Goal: Task Accomplishment & Management: Complete application form

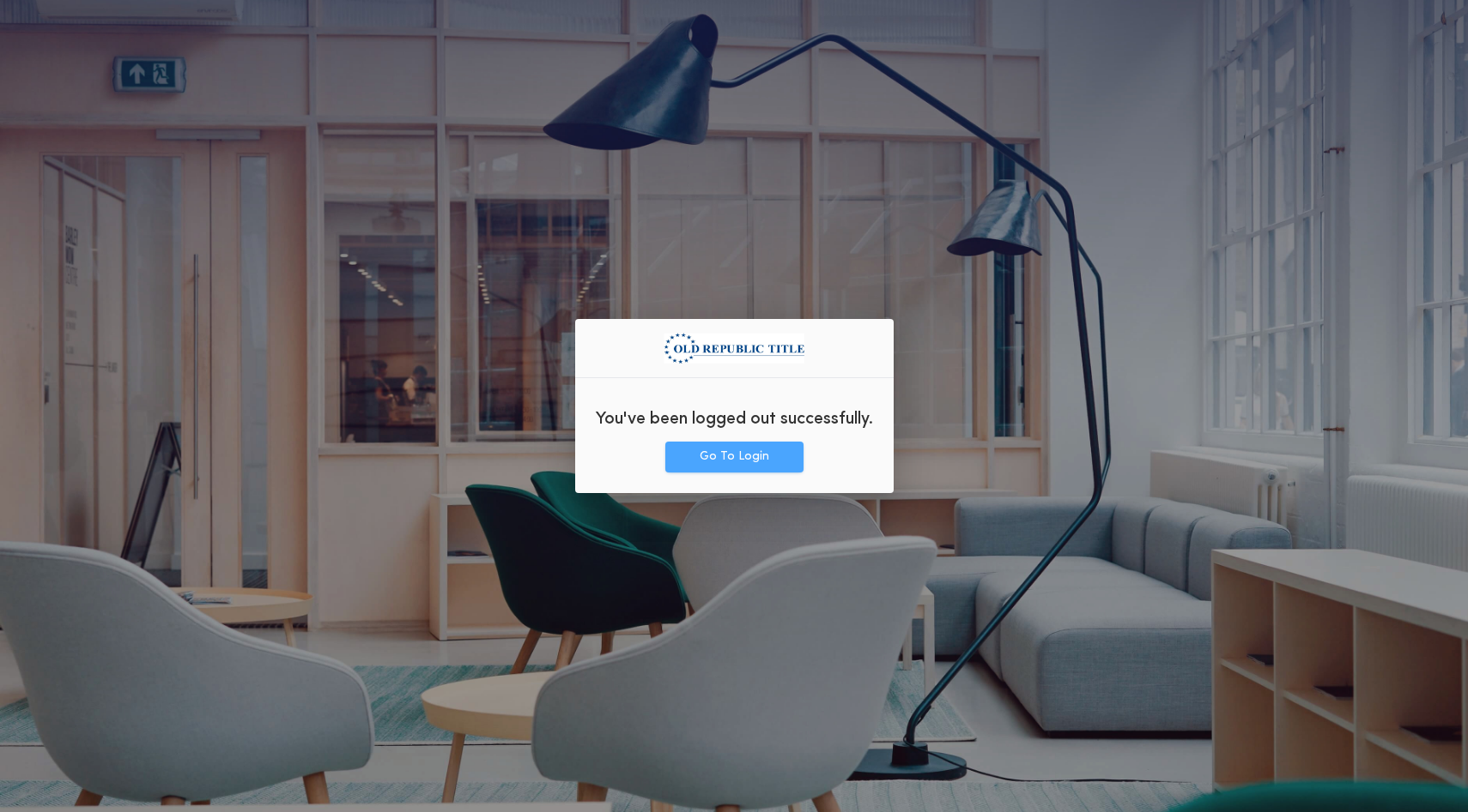
click at [687, 457] on button "Go To Login" at bounding box center [734, 457] width 138 height 31
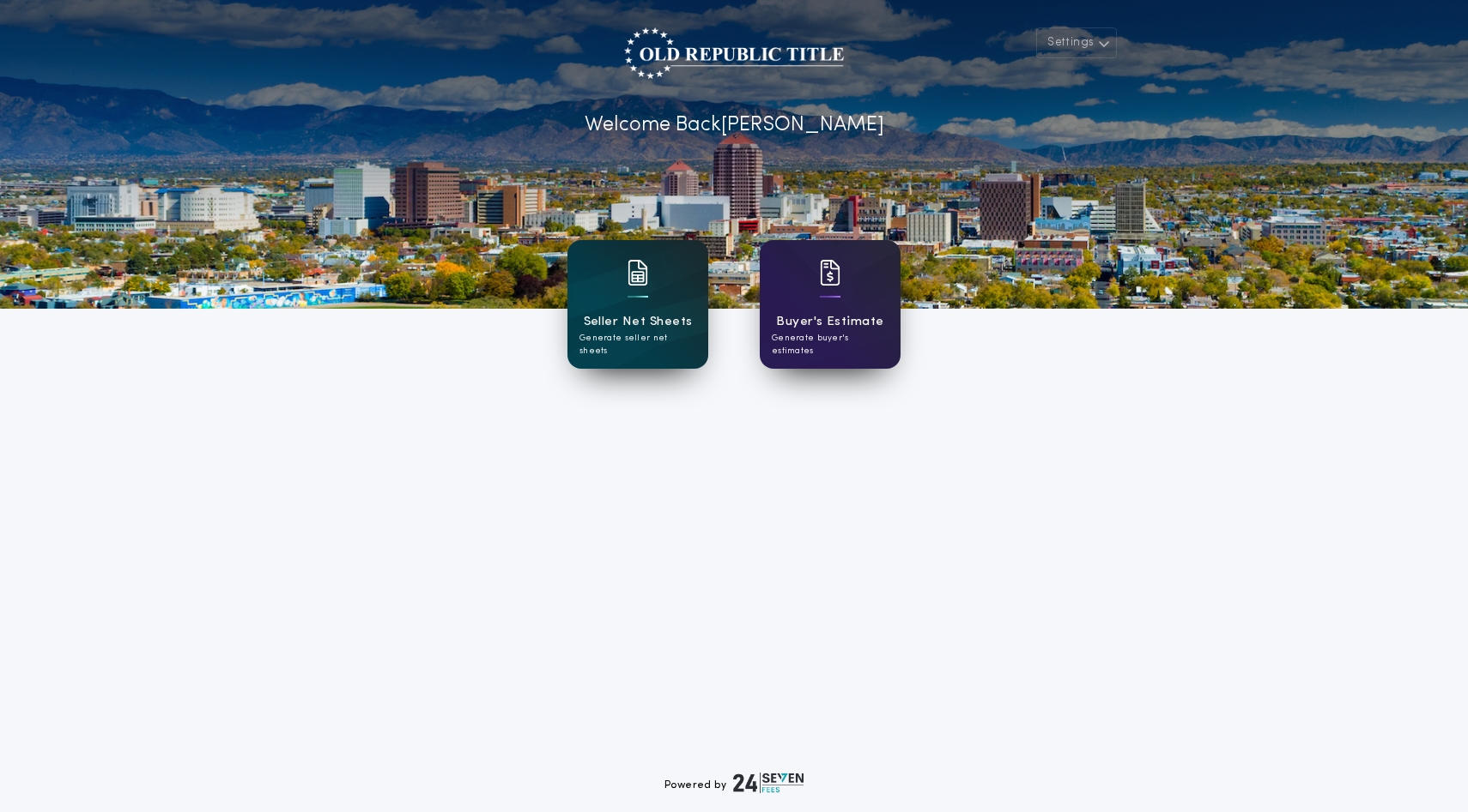
click at [634, 329] on h1 "Seller Net Sheets" at bounding box center [637, 323] width 109 height 20
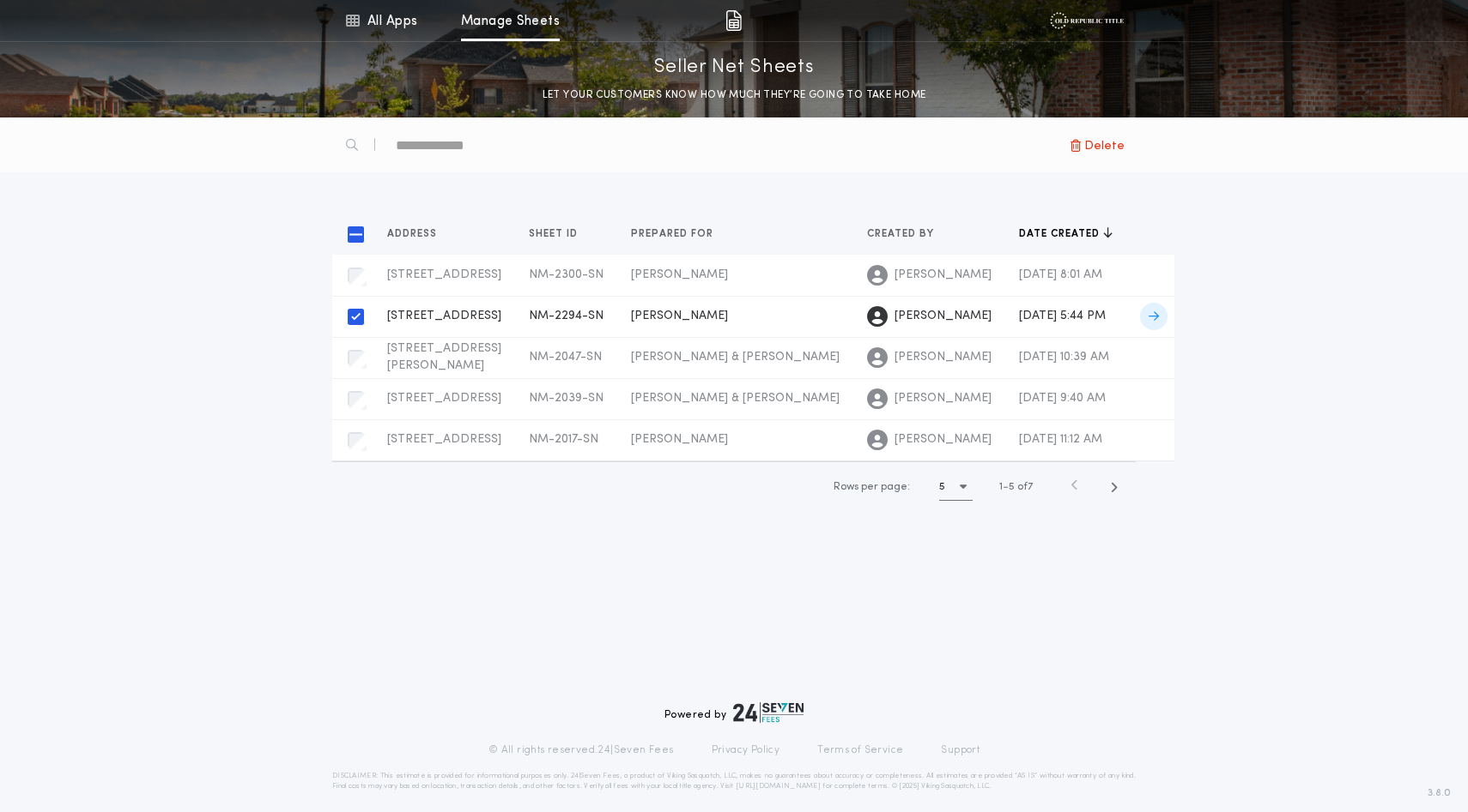
scroll to position [54, 0]
click at [680, 323] on span "Lavi Malhotra" at bounding box center [679, 316] width 97 height 13
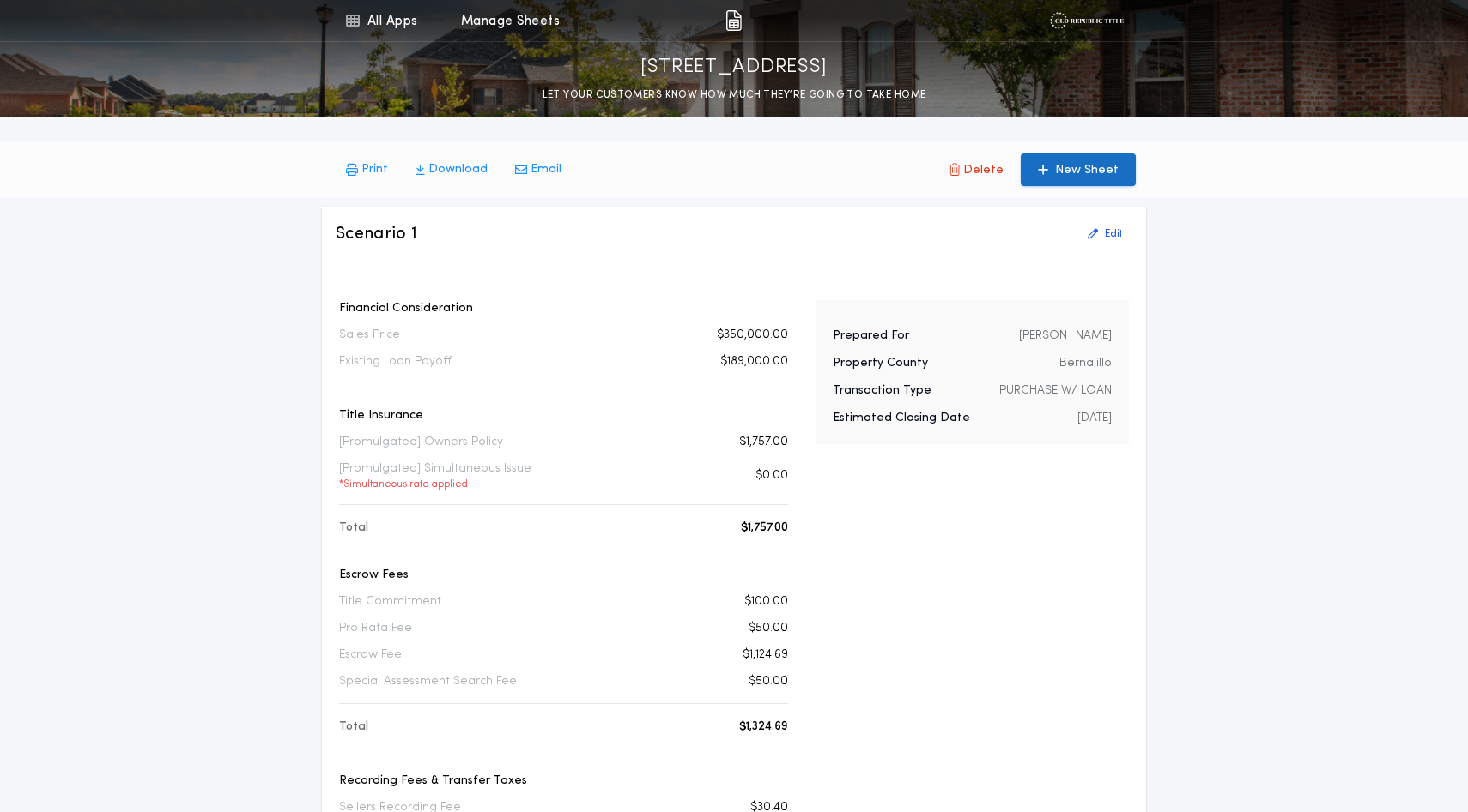
click at [1065, 180] on p "New Sheet" at bounding box center [1086, 170] width 63 height 17
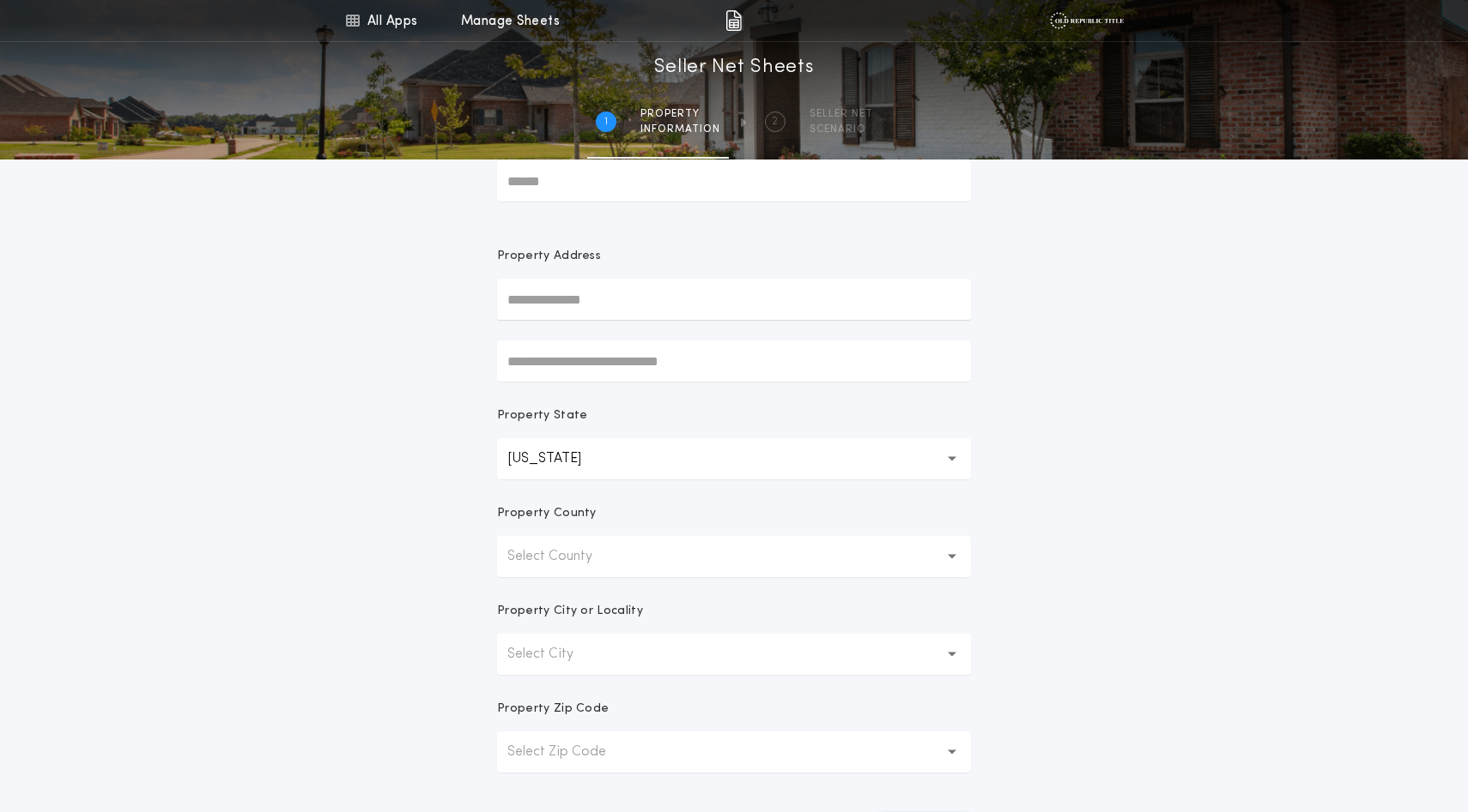
scroll to position [73, 0]
click at [619, 200] on input "Prepared For" at bounding box center [734, 179] width 474 height 41
type input "**********"
click at [638, 318] on input "text" at bounding box center [734, 297] width 474 height 41
type input "**********"
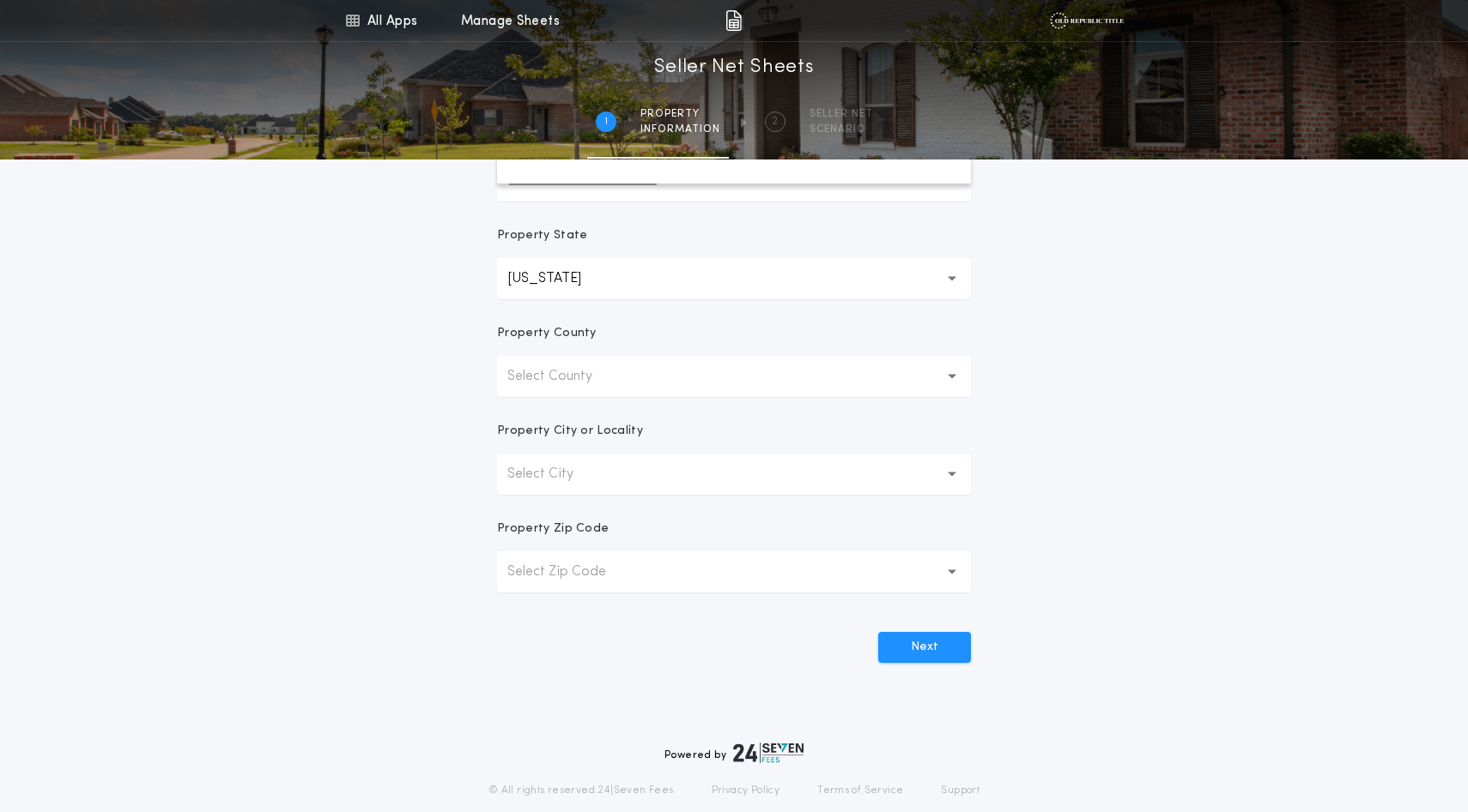
scroll to position [258, 0]
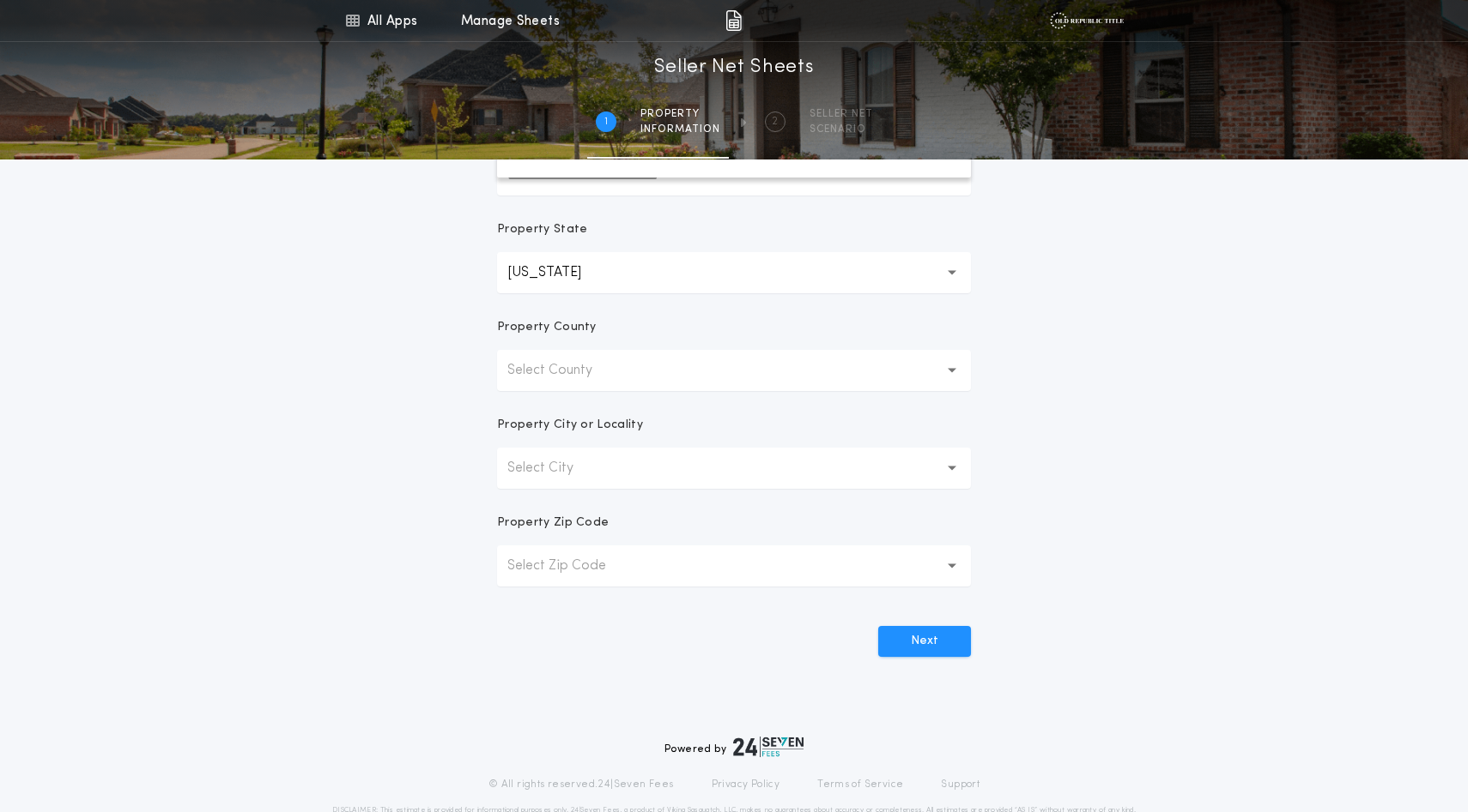
click at [554, 381] on p "Select County" at bounding box center [563, 370] width 113 height 20
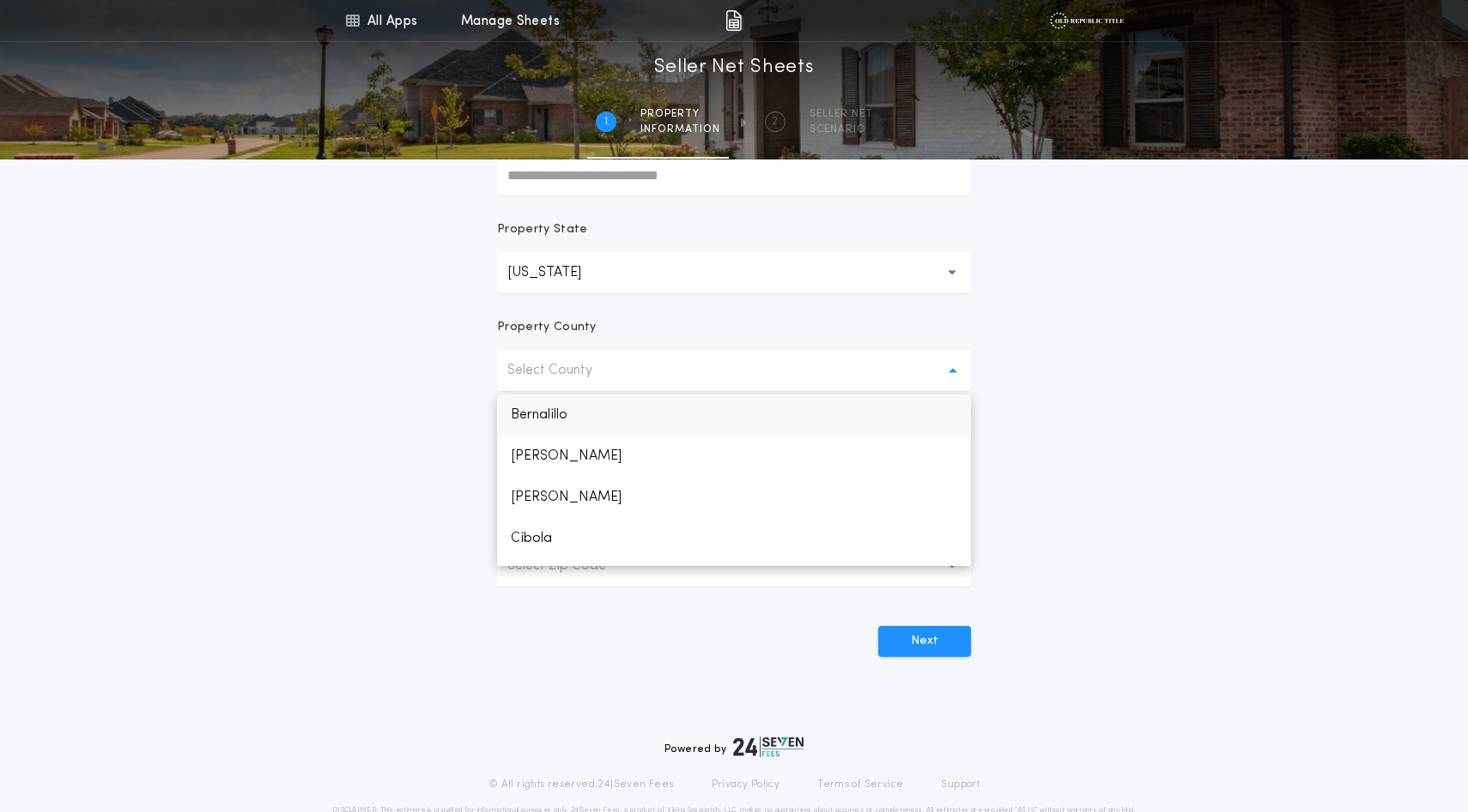
click at [543, 435] on p "Bernalillo" at bounding box center [734, 415] width 474 height 41
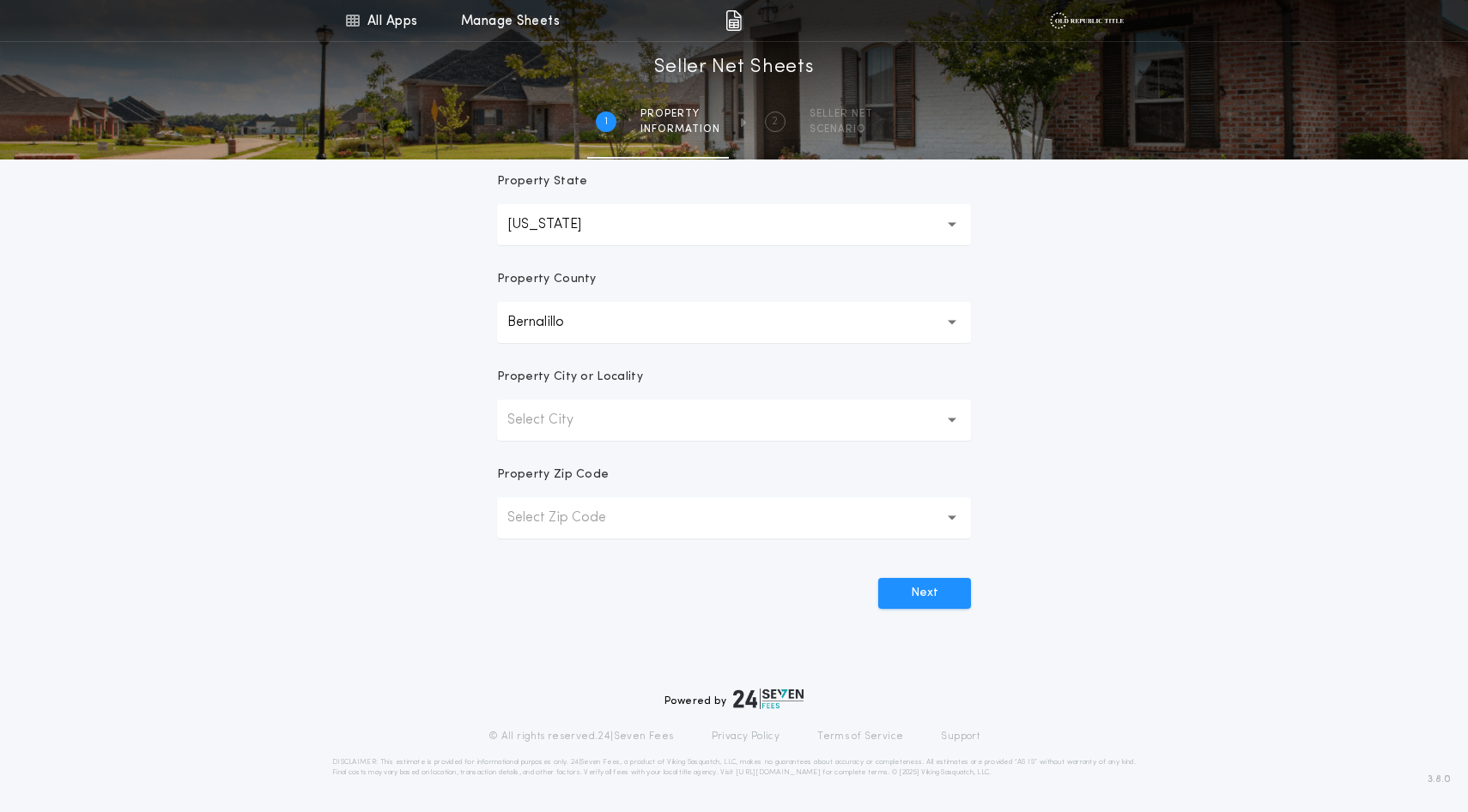
scroll to position [348, 0]
click at [566, 431] on p "Select City" at bounding box center [554, 420] width 94 height 20
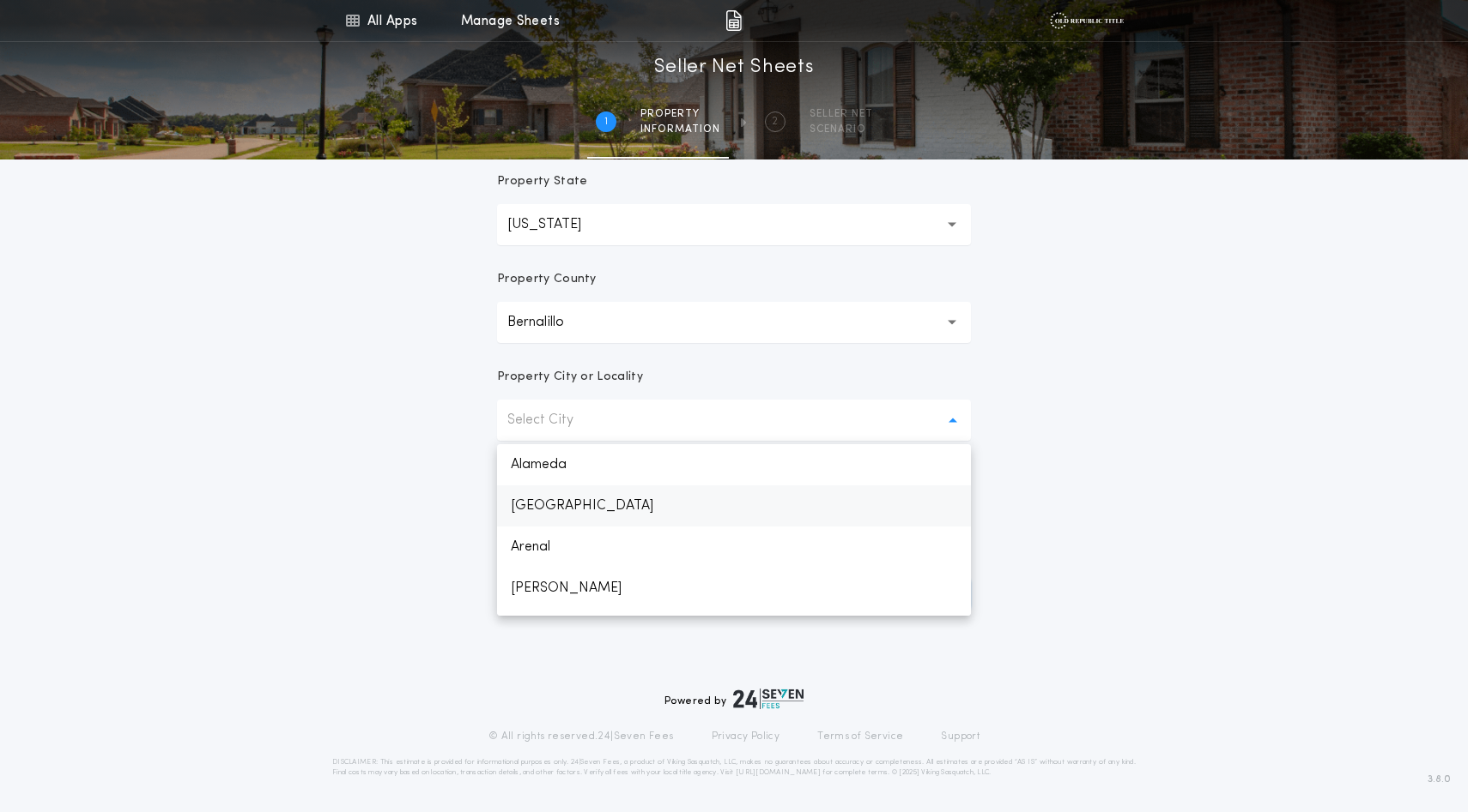
click at [539, 527] on p "Albuquerque" at bounding box center [734, 506] width 474 height 41
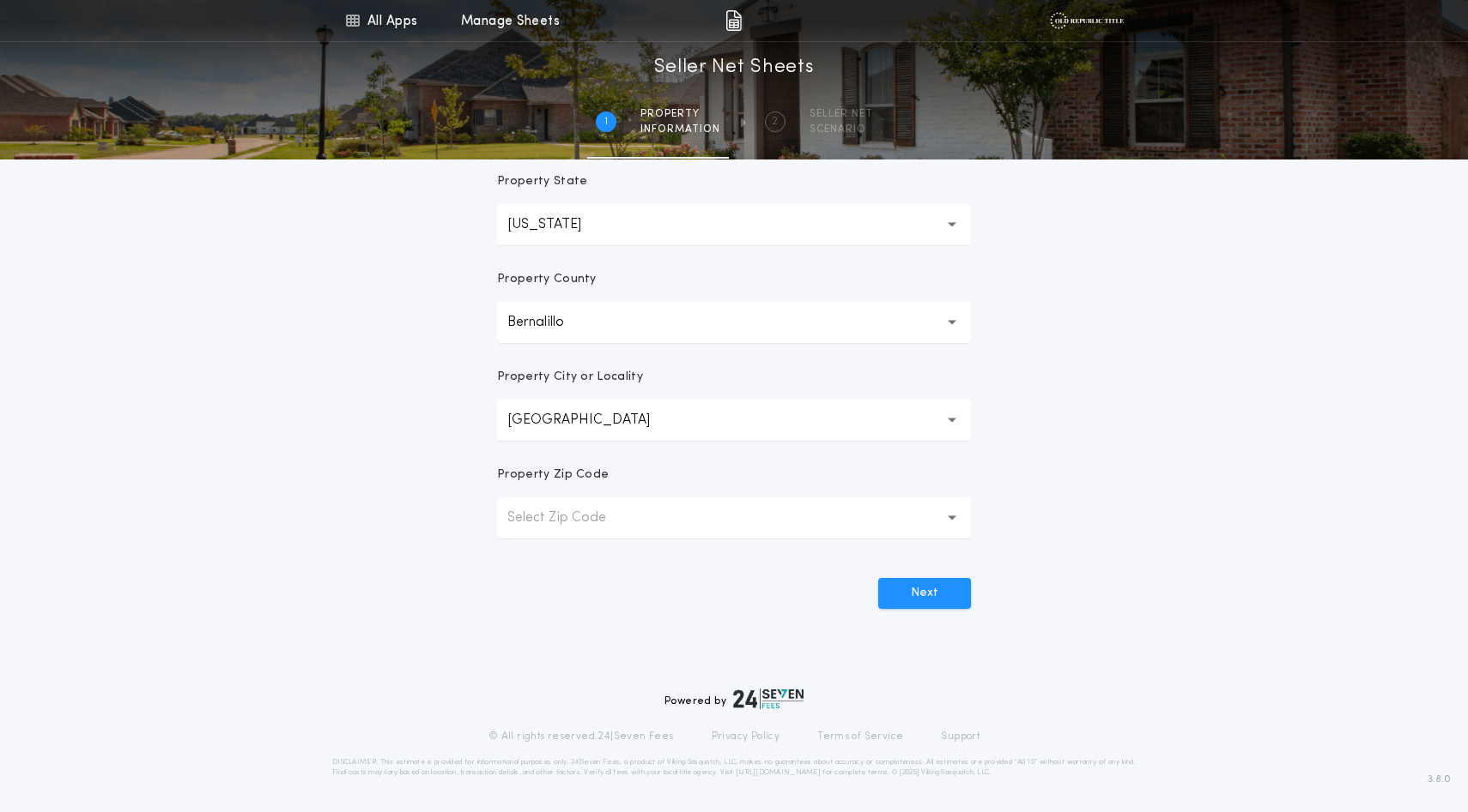
scroll to position [422, 0]
click at [581, 529] on p "Select Zip Code" at bounding box center [570, 518] width 127 height 20
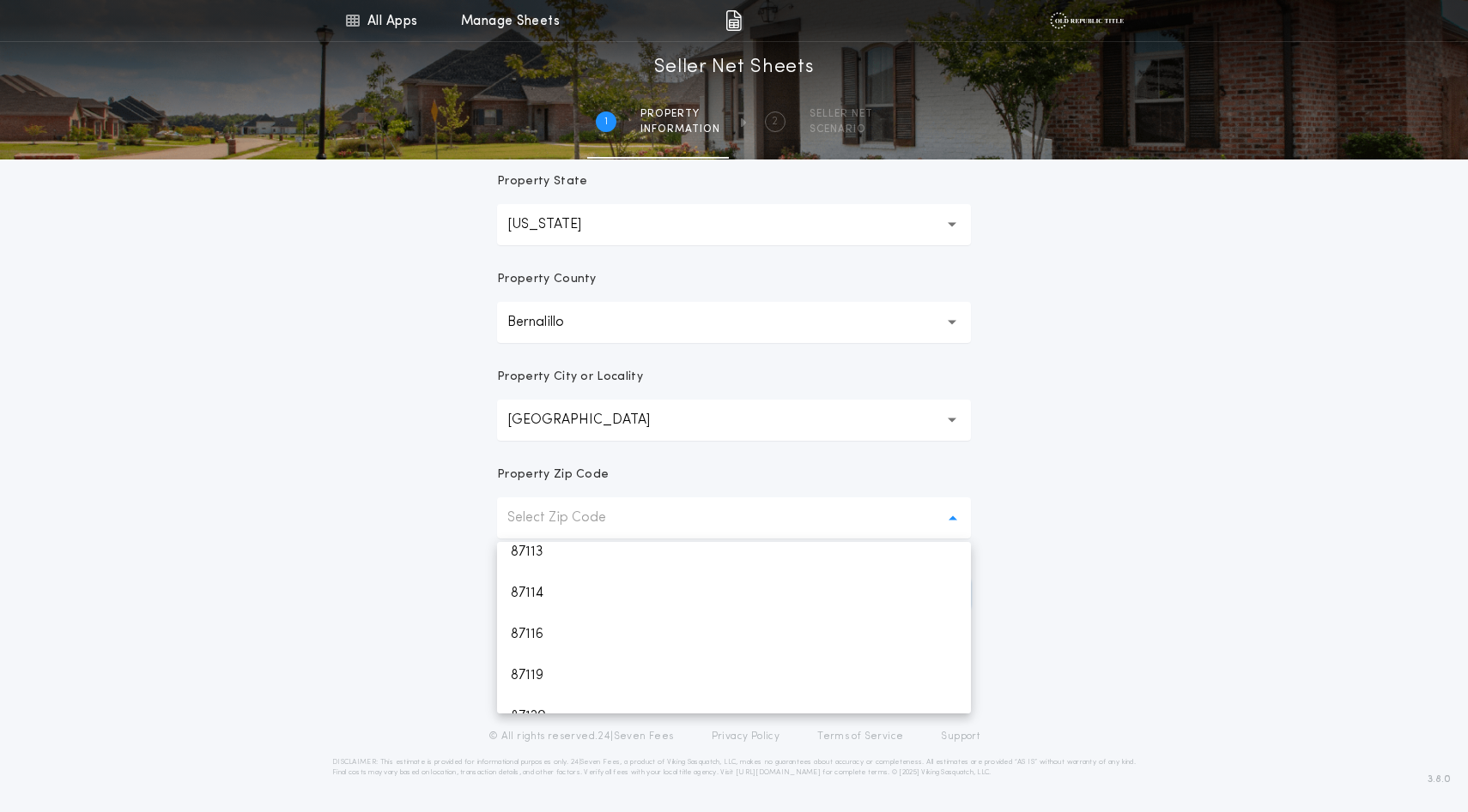
scroll to position [494, 0]
click at [543, 501] on p "87111" at bounding box center [734, 480] width 474 height 41
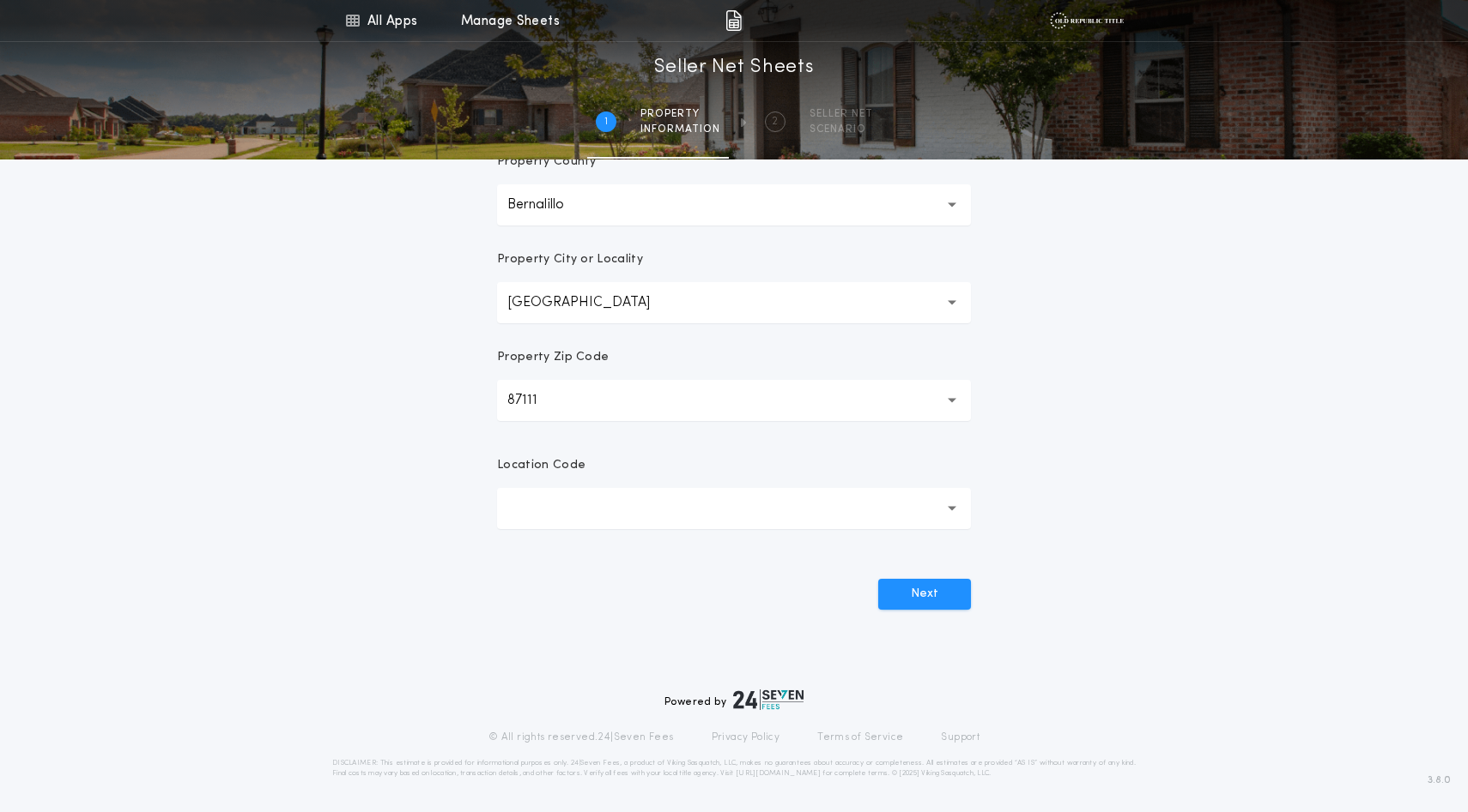
click at [602, 530] on button "button" at bounding box center [734, 509] width 474 height 41
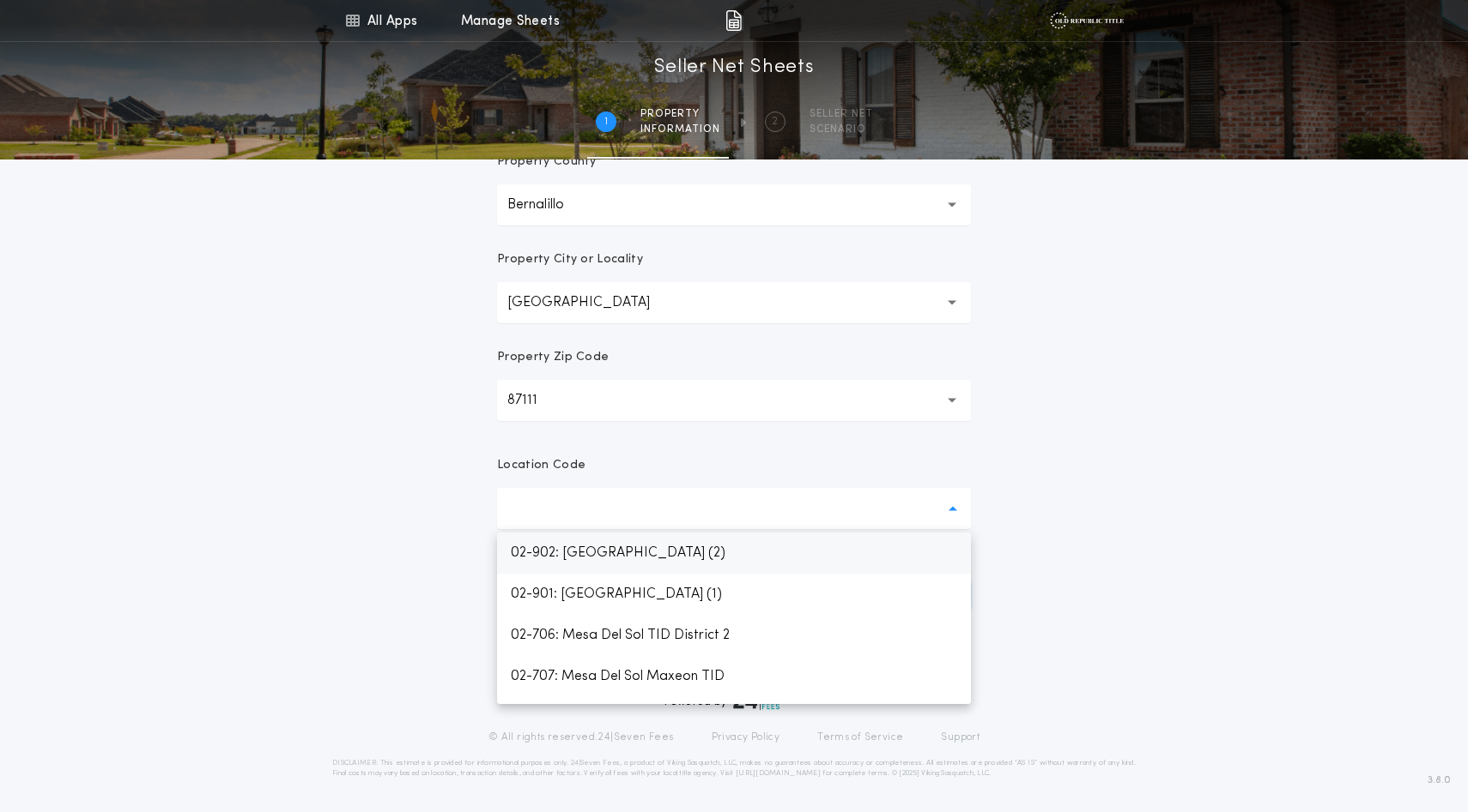
click at [602, 530] on button "button" at bounding box center [734, 509] width 474 height 41
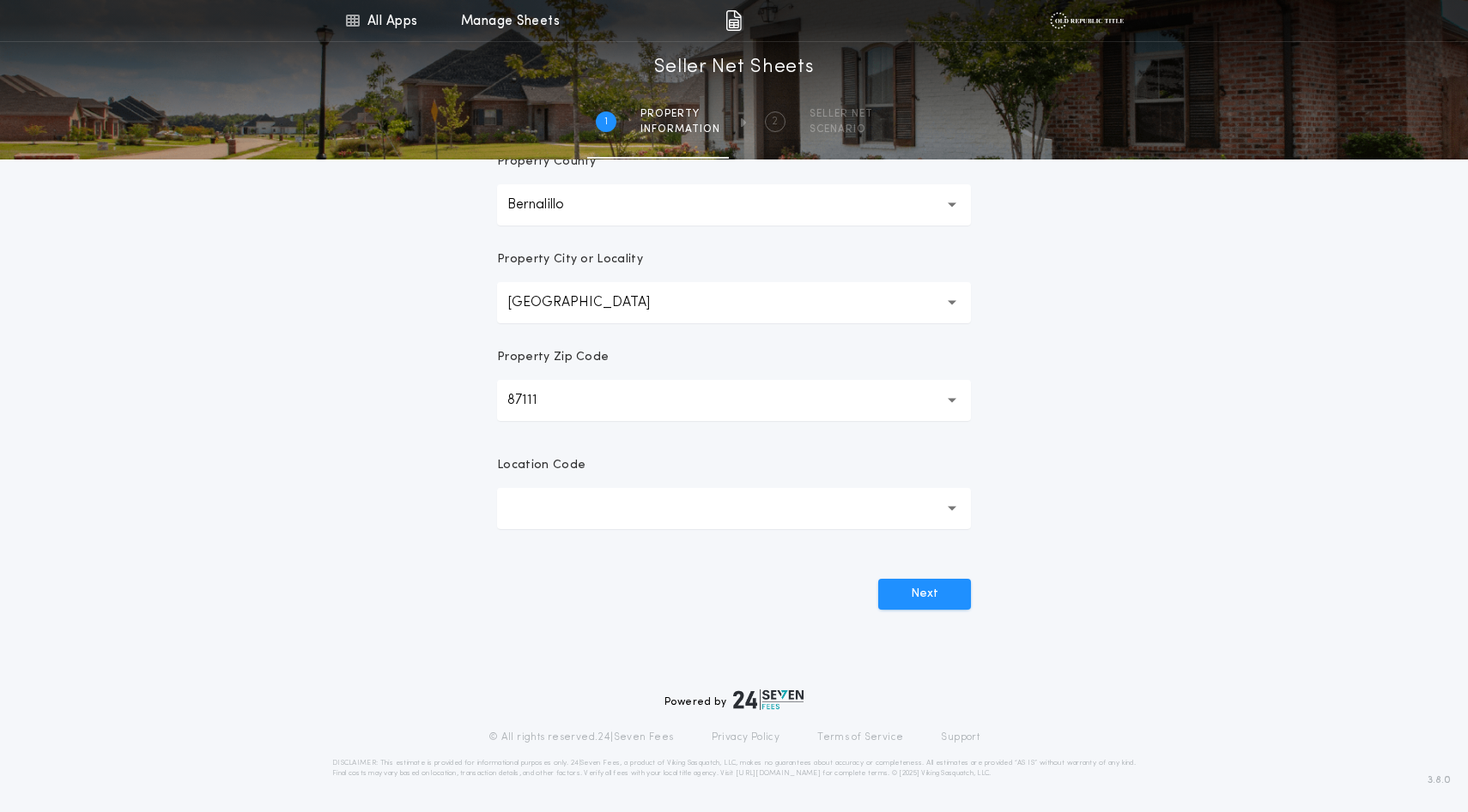
click at [650, 530] on button "button" at bounding box center [734, 509] width 474 height 41
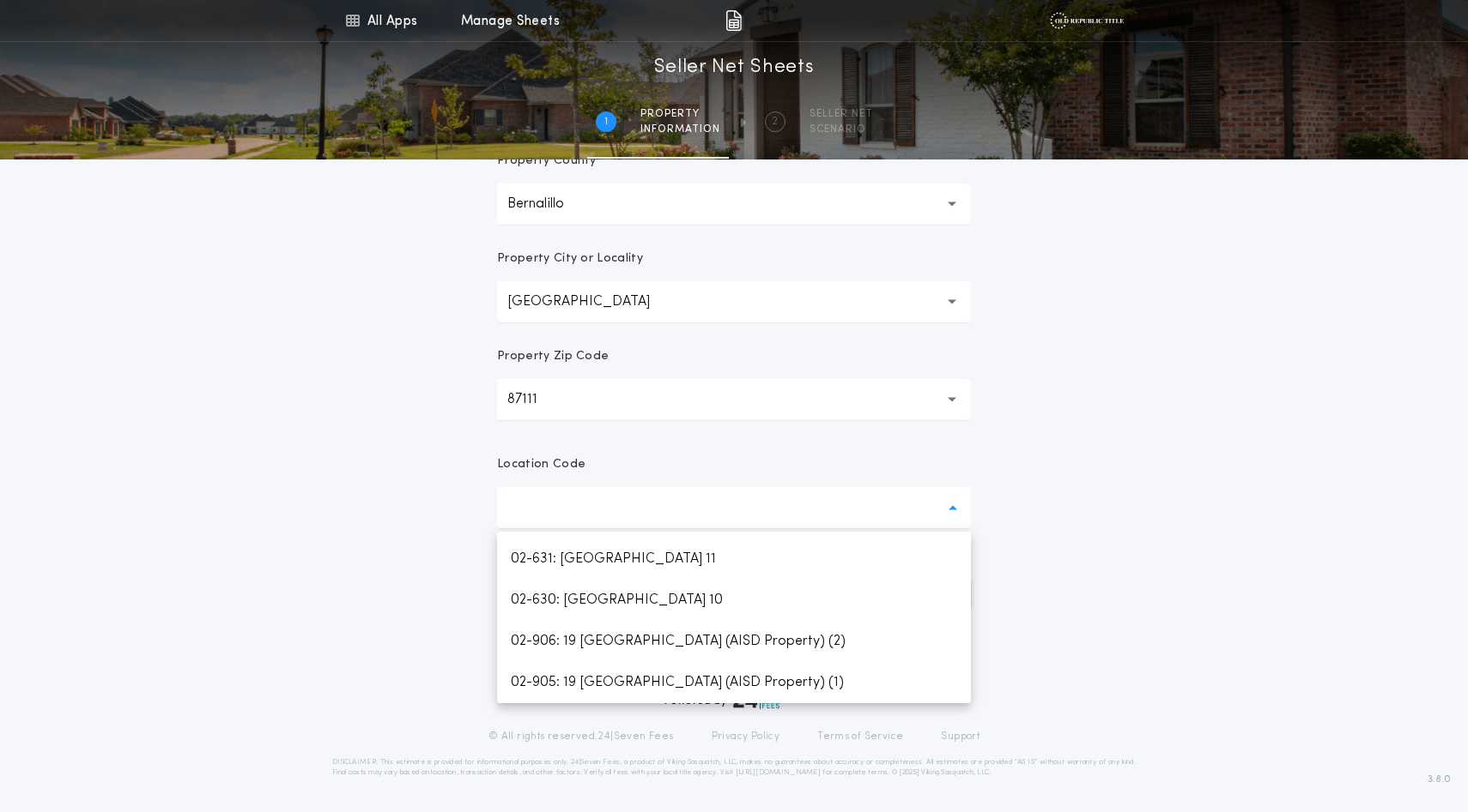
scroll to position [1923, 0]
click at [620, 250] on p "02-100: Albuquerque" at bounding box center [734, 229] width 474 height 41
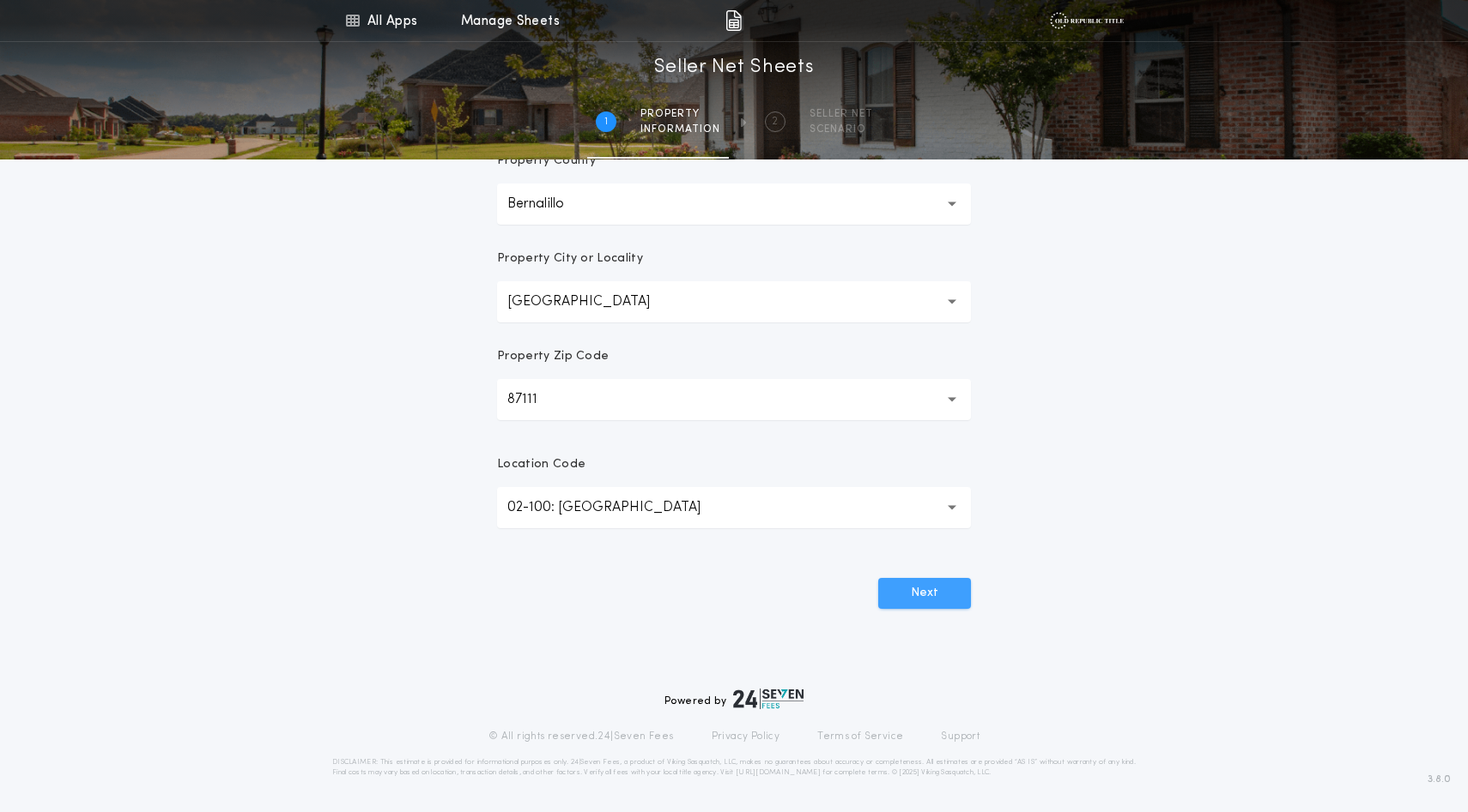
scroll to position [547, 0]
click at [927, 609] on button "Next" at bounding box center [924, 594] width 93 height 31
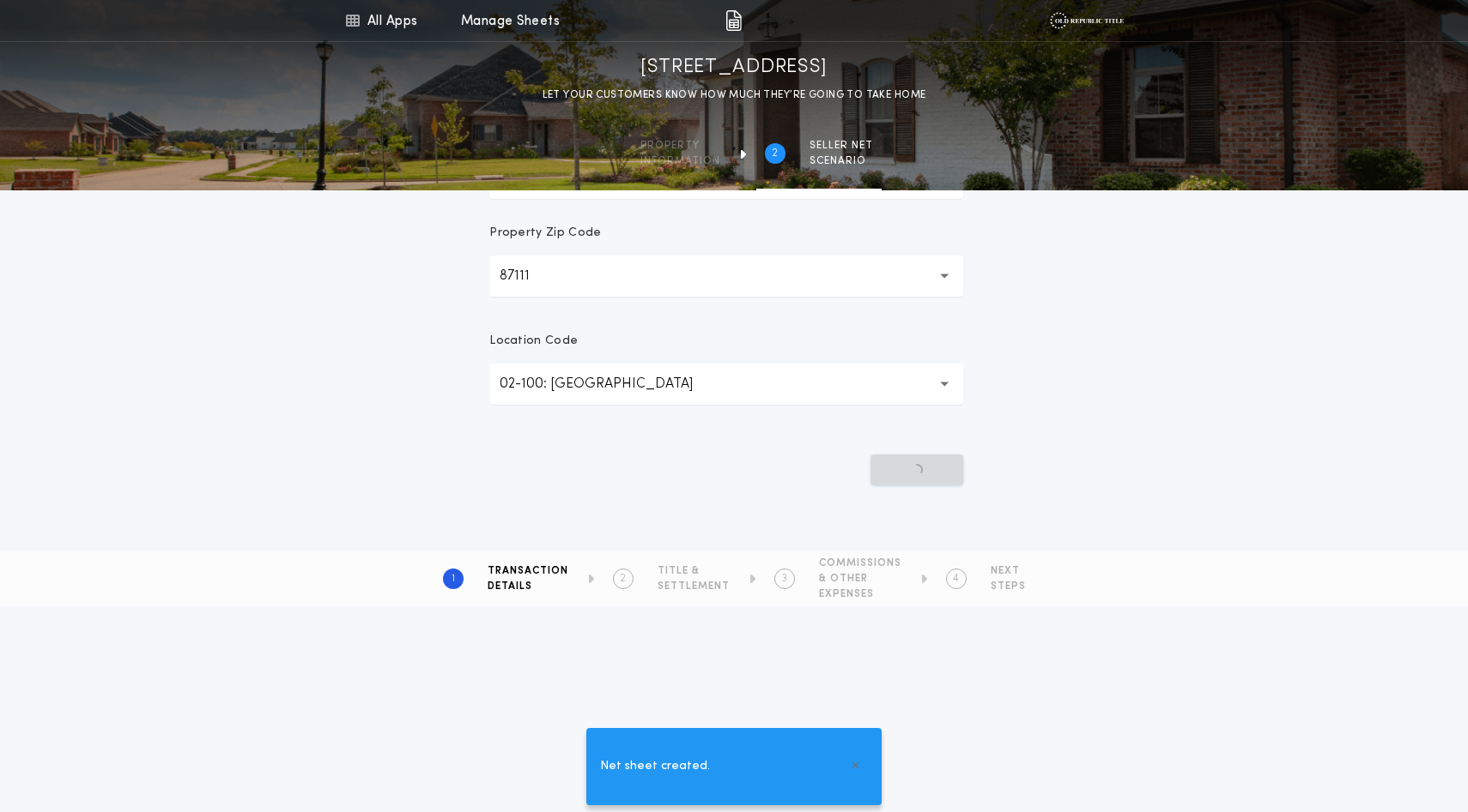
scroll to position [0, 0]
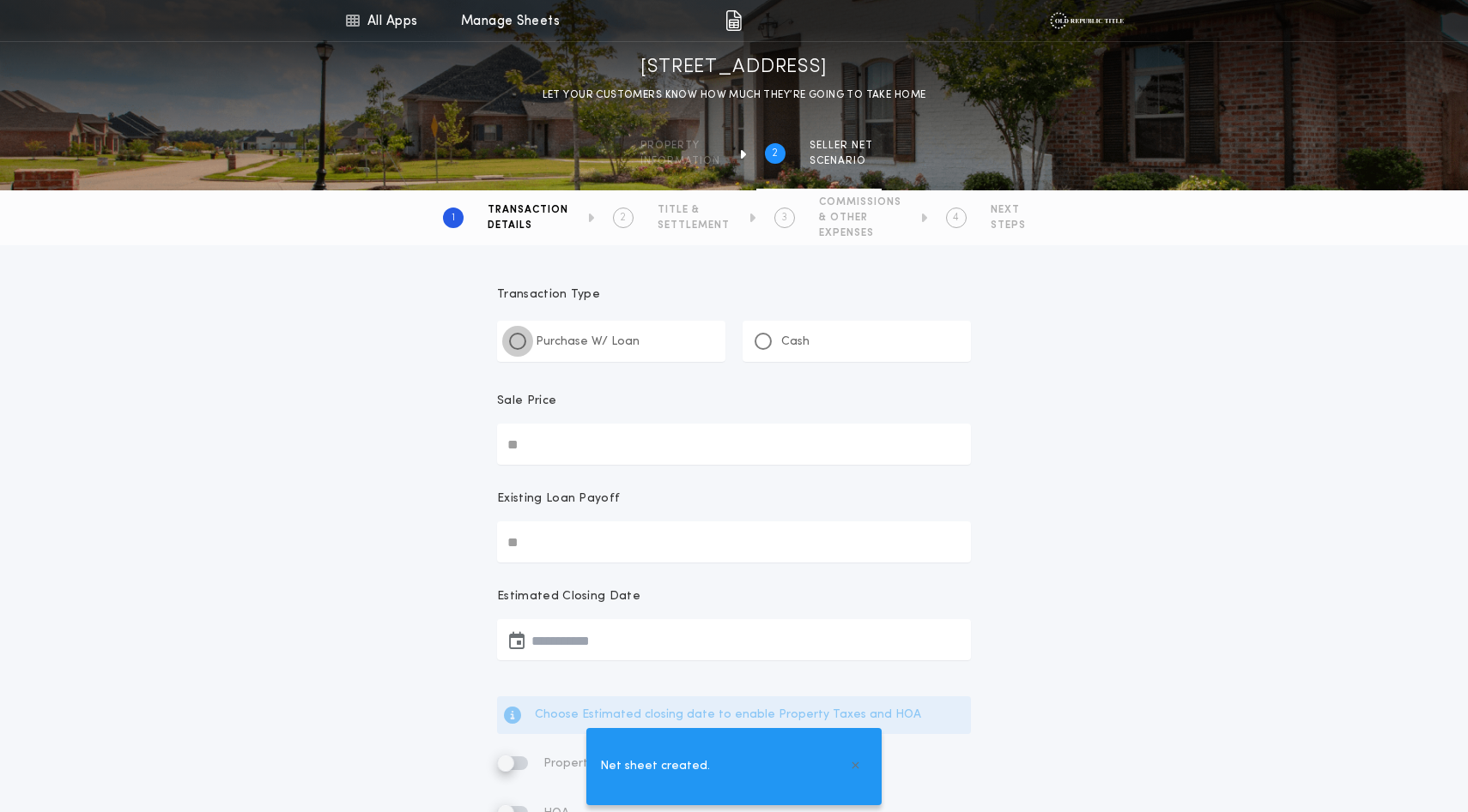
click at [521, 350] on div at bounding box center [517, 341] width 17 height 17
click at [550, 465] on input "Sale Price" at bounding box center [734, 444] width 474 height 41
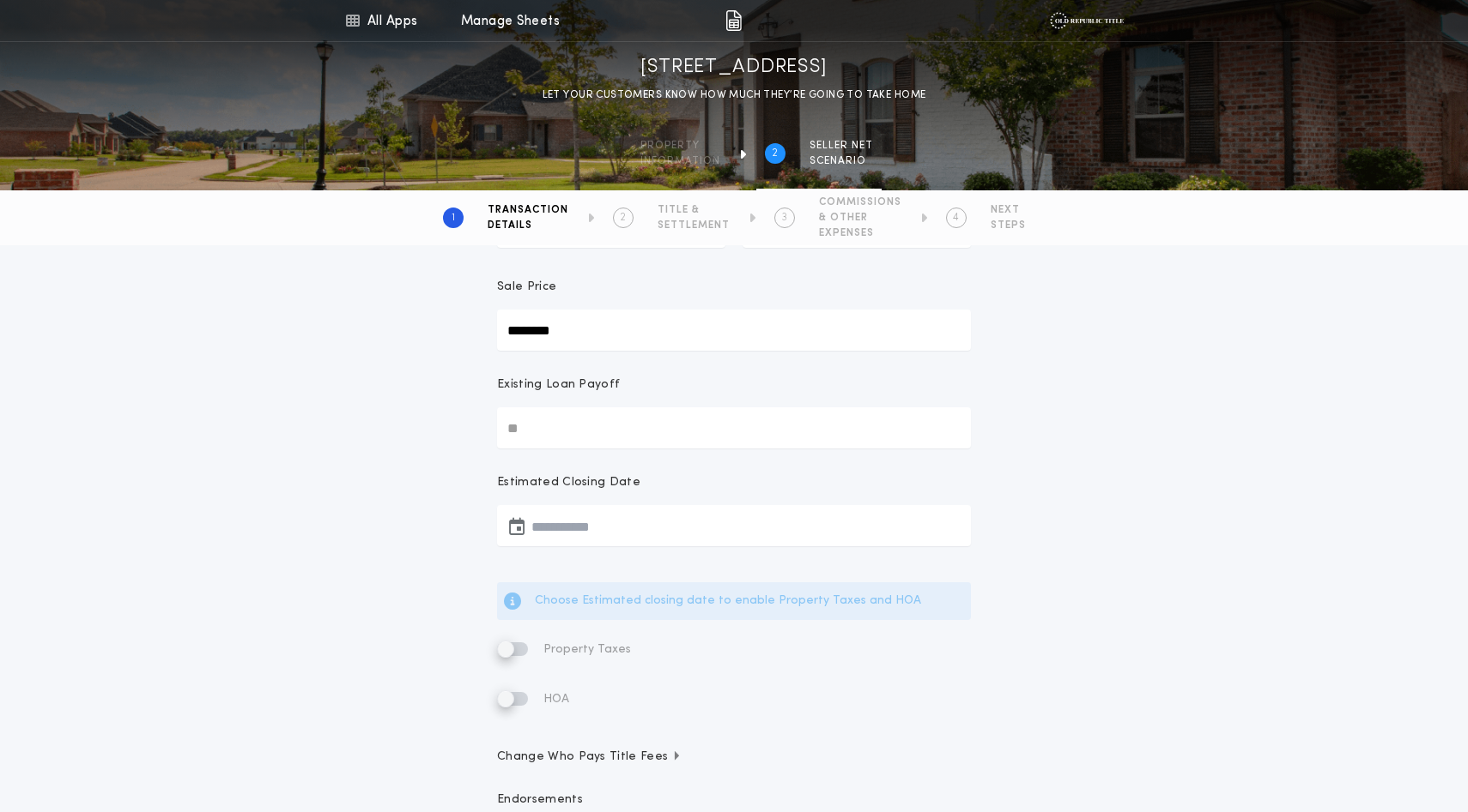
scroll to position [123, 0]
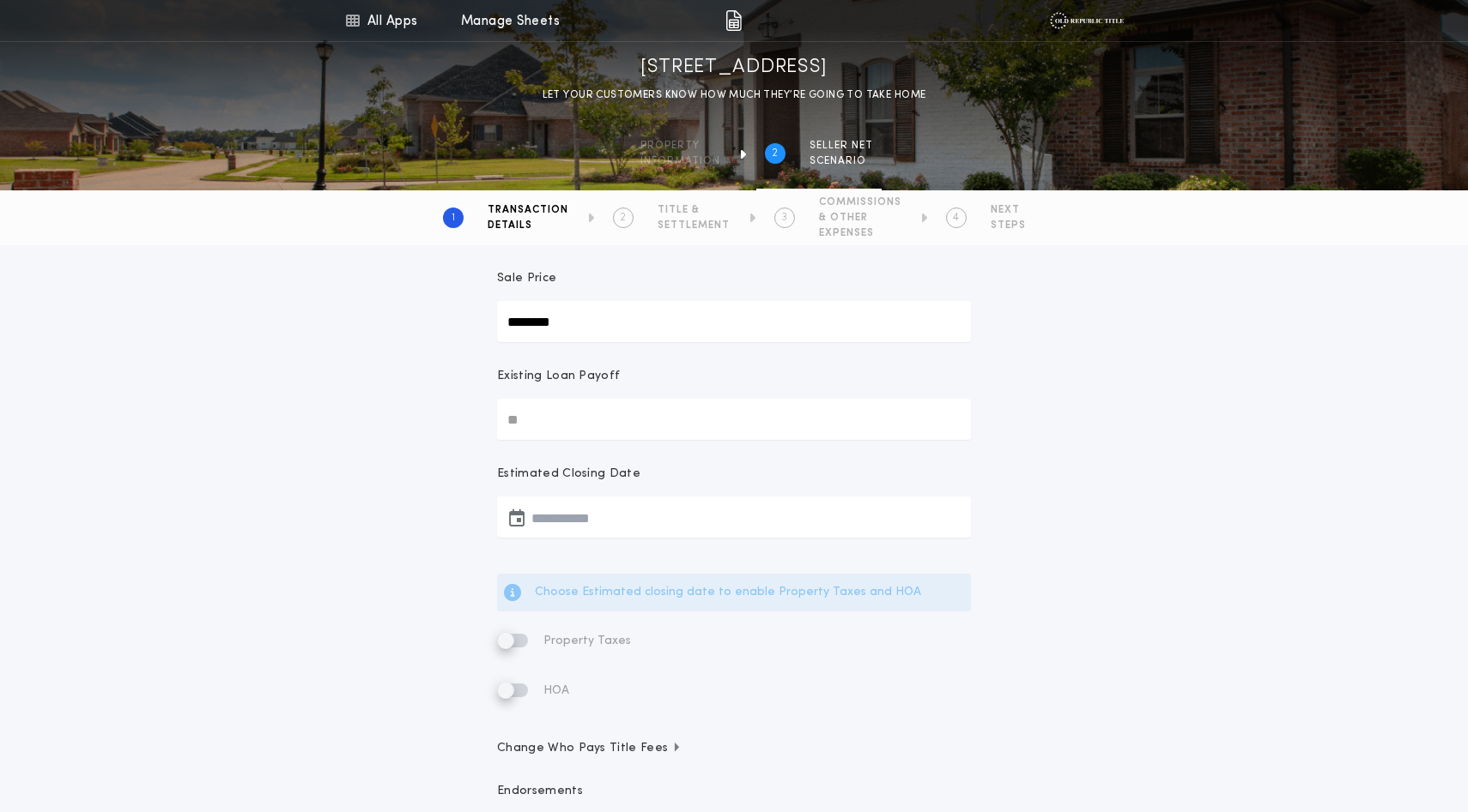
type input "********"
click at [565, 440] on input "Existing Loan Payoff" at bounding box center [734, 419] width 474 height 41
type input "********"
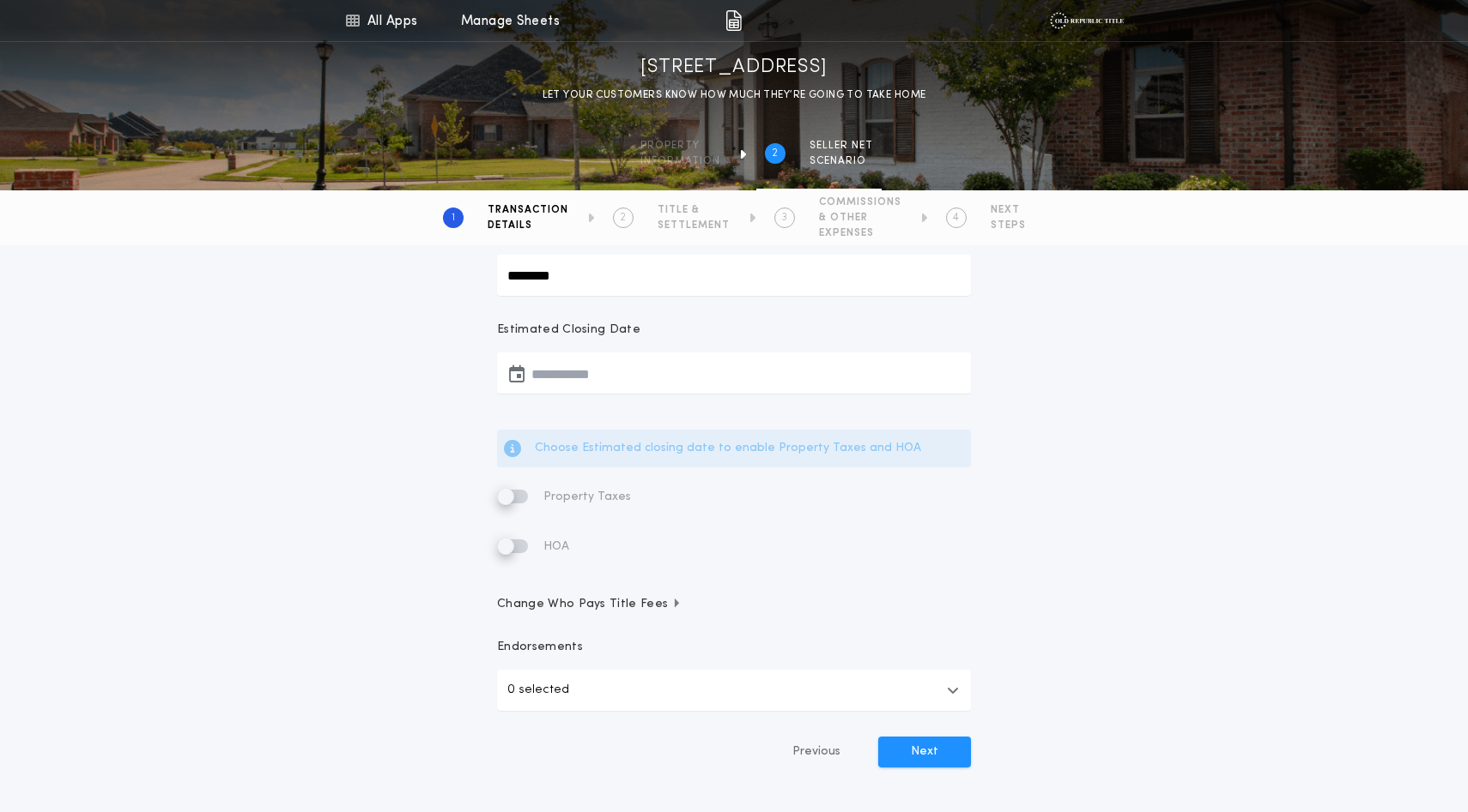
scroll to position [292, 0]
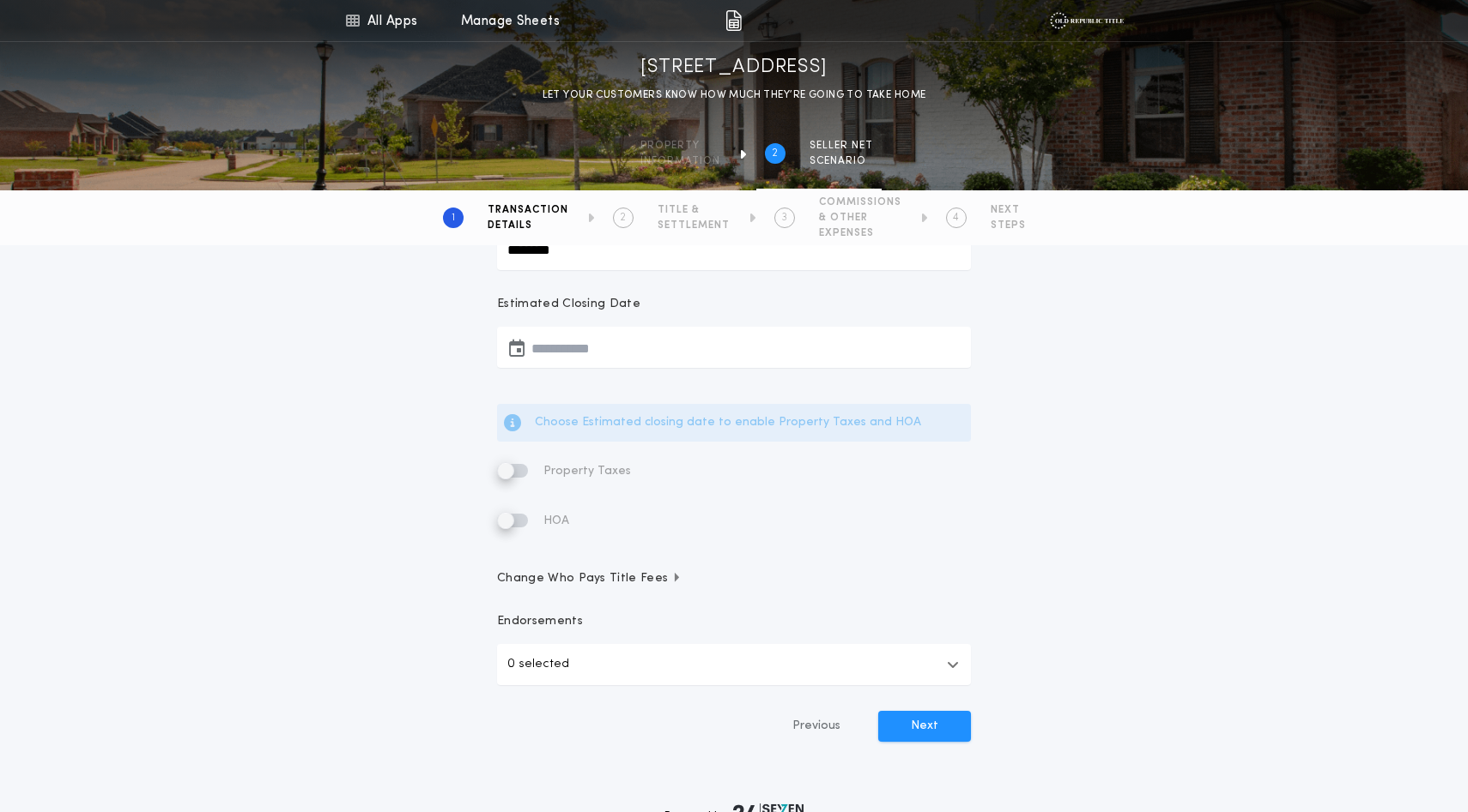
click at [524, 348] on icon "button" at bounding box center [516, 347] width 16 height 1
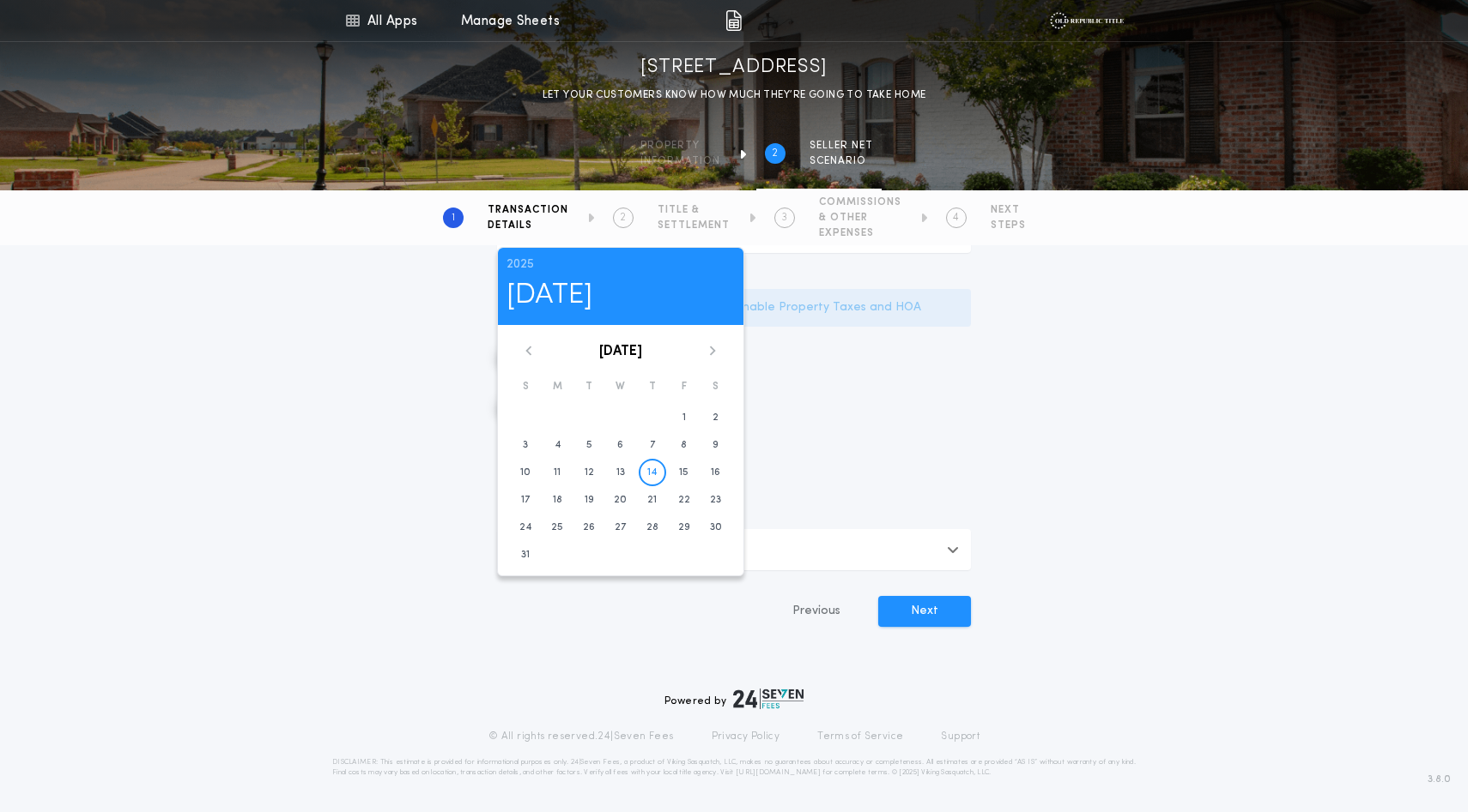
scroll to position [414, 0]
click at [716, 356] on icon at bounding box center [712, 350] width 6 height 9
click at [563, 534] on time "29" at bounding box center [557, 527] width 12 height 14
type input "**********"
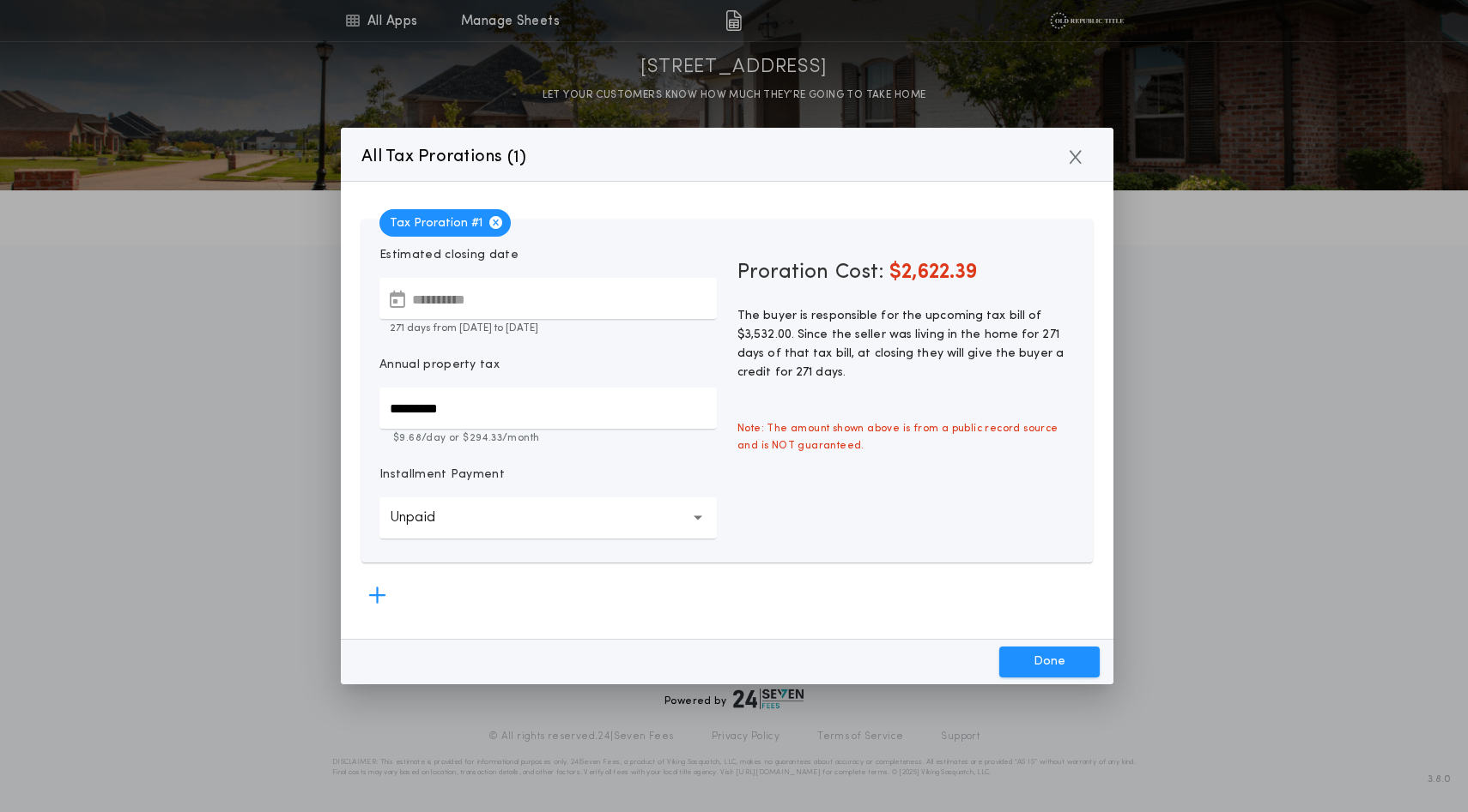
scroll to position [497, 0]
click at [1021, 665] on button "Done" at bounding box center [1050, 663] width 101 height 31
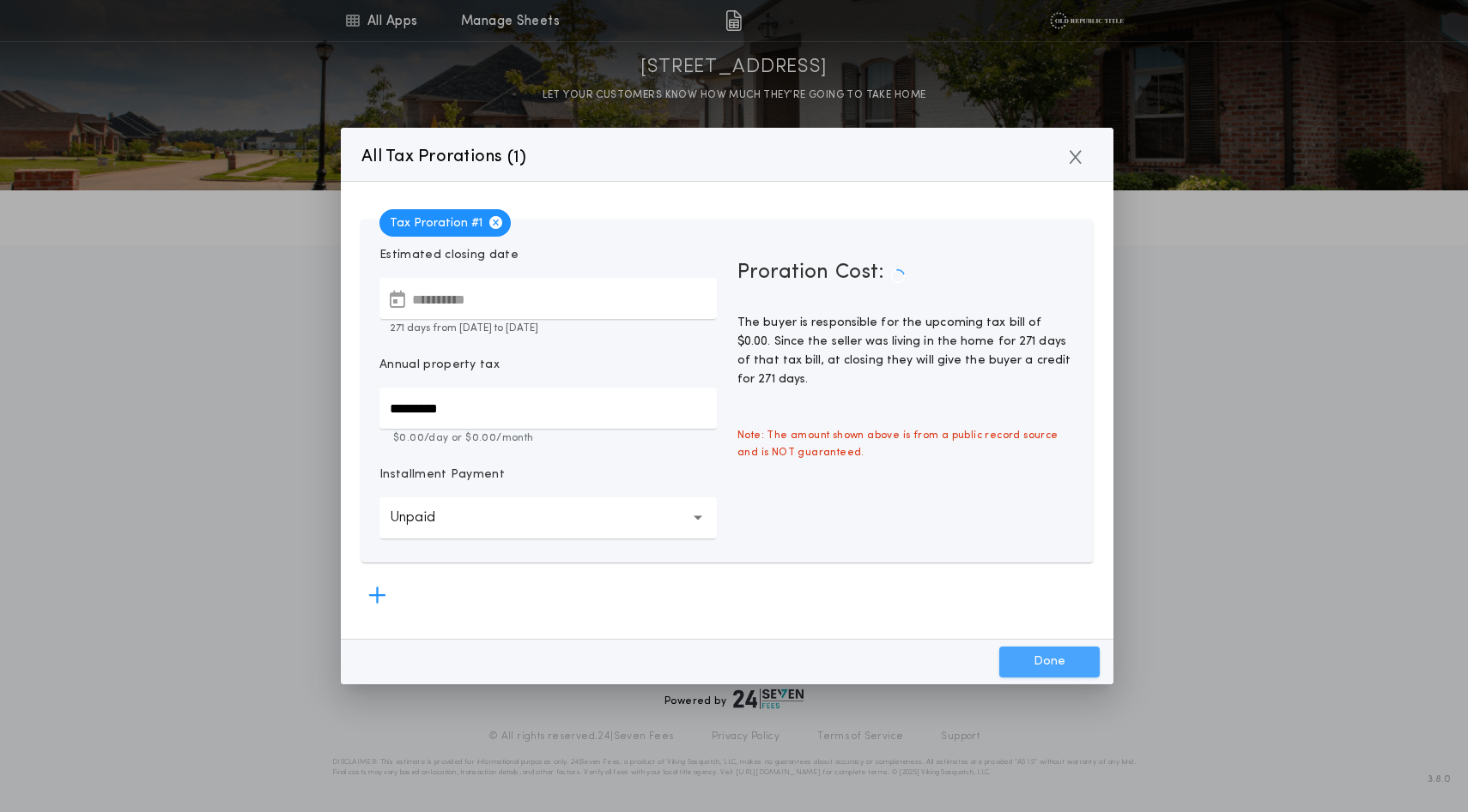
type input "*****"
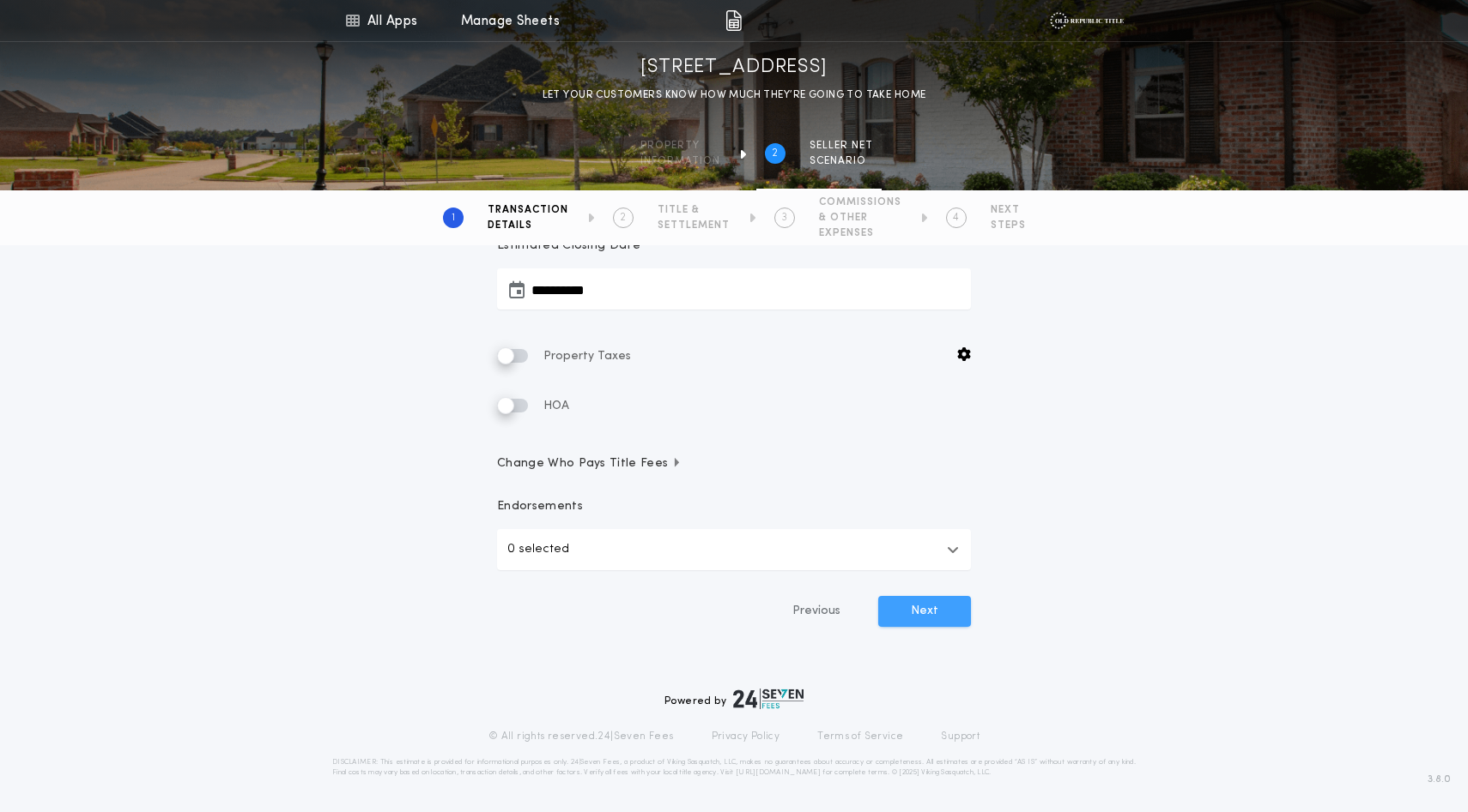
click at [916, 608] on button "Next" at bounding box center [924, 612] width 93 height 31
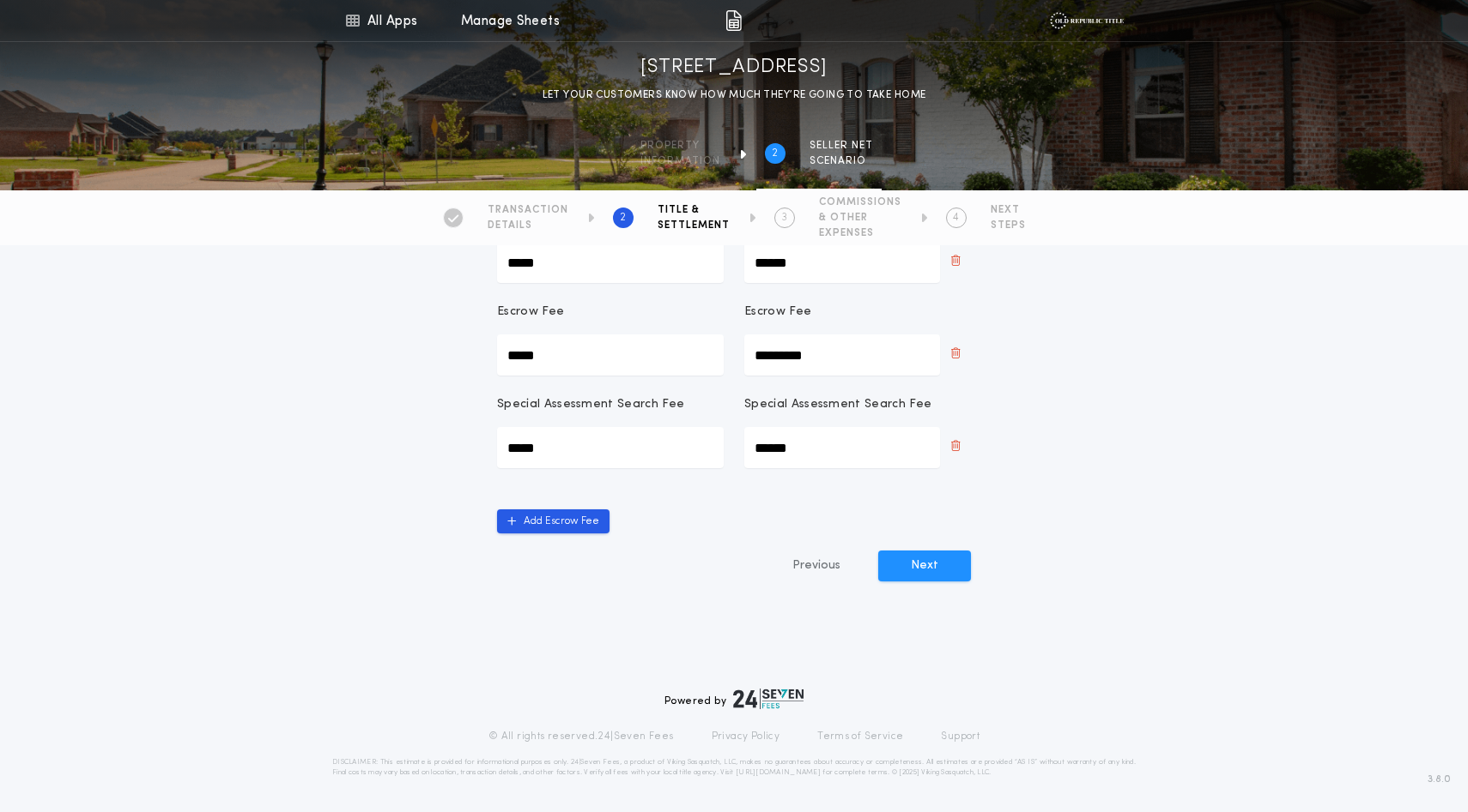
scroll to position [564, 0]
click at [907, 582] on button "Next" at bounding box center [924, 566] width 93 height 31
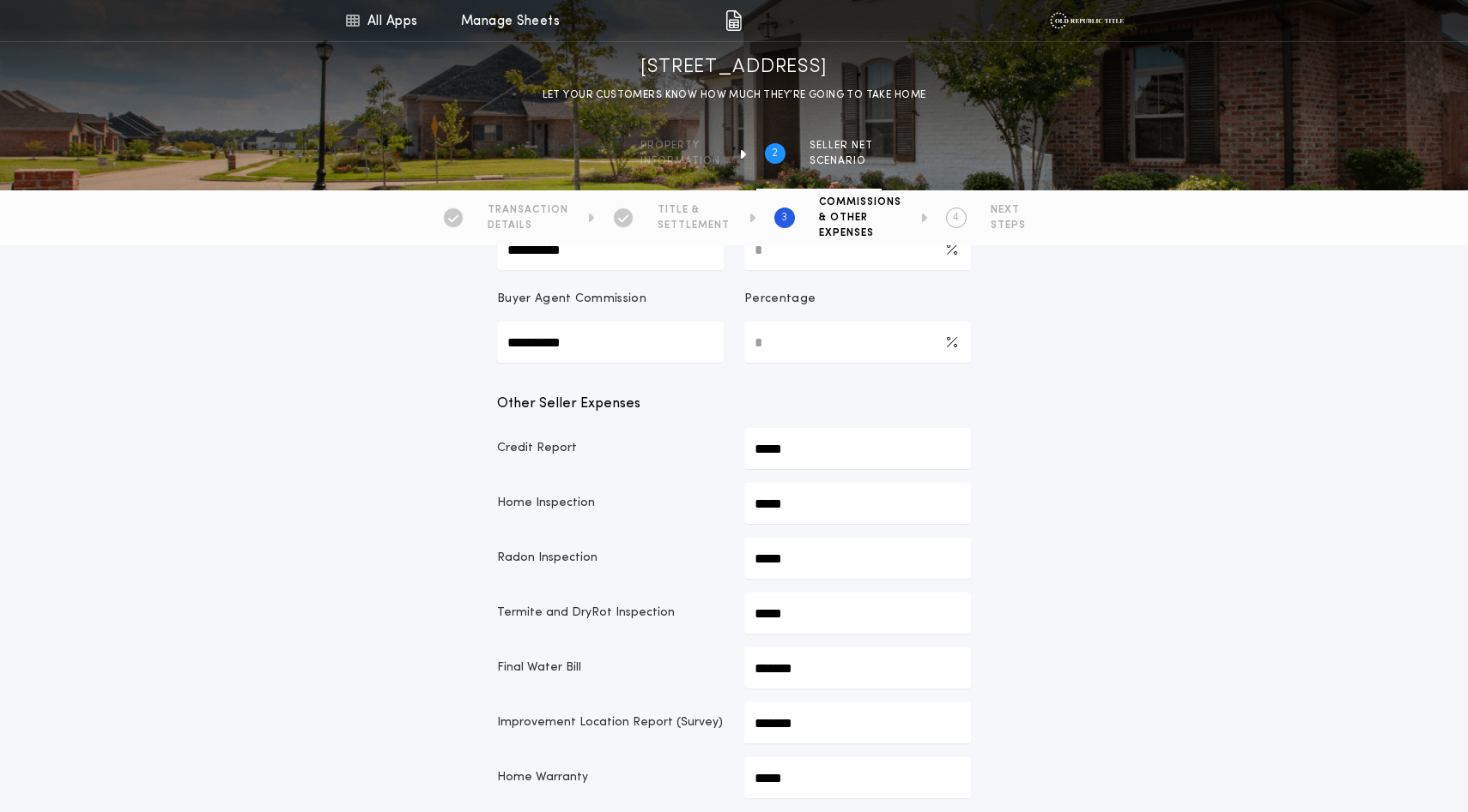
scroll to position [291, 0]
click at [777, 269] on Commission-percentage "*" at bounding box center [857, 247] width 226 height 41
drag, startPoint x: 777, startPoint y: 332, endPoint x: 745, endPoint y: 334, distance: 32.1
click at [745, 269] on div "**********" at bounding box center [734, 232] width 474 height 72
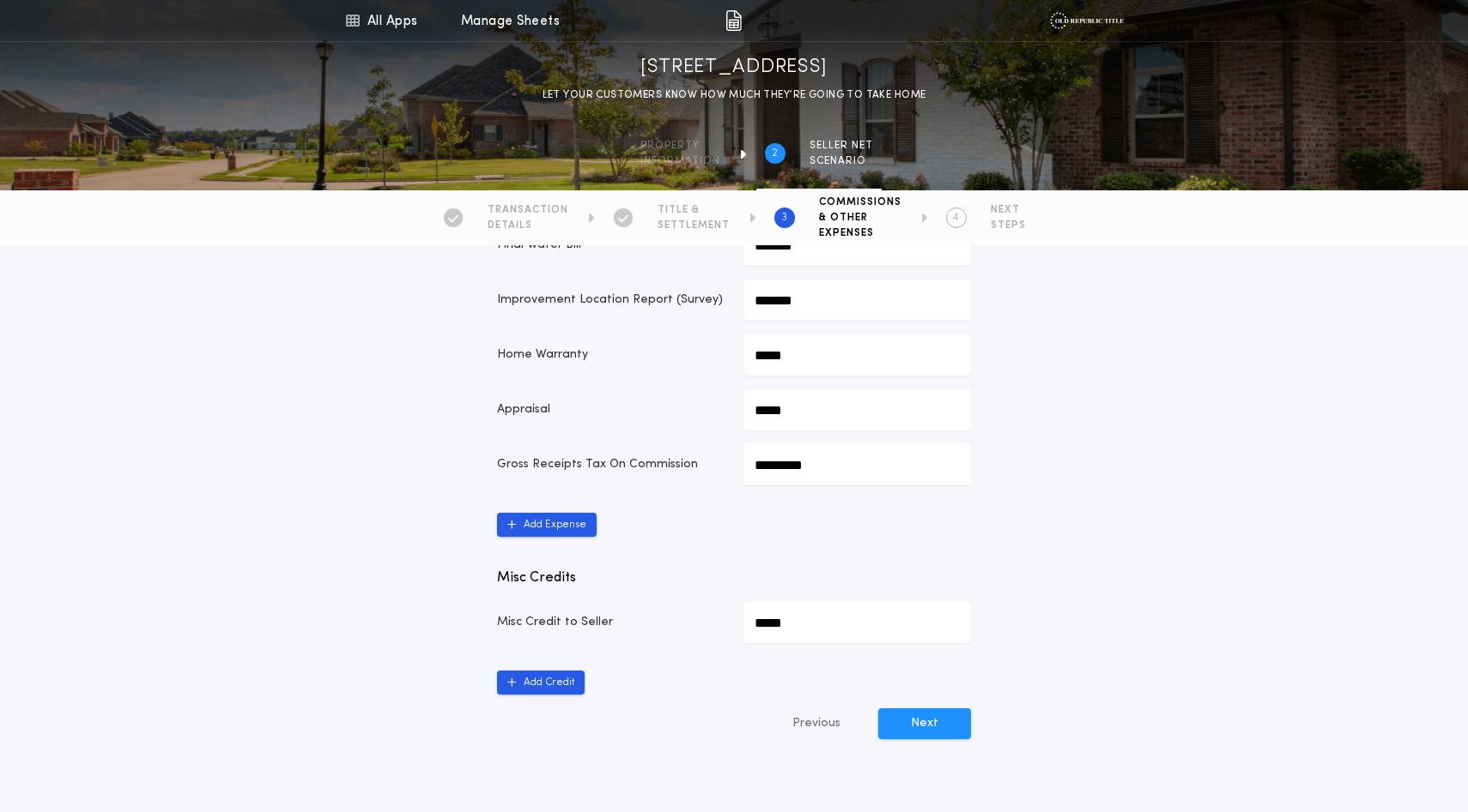
scroll to position [719, 0]
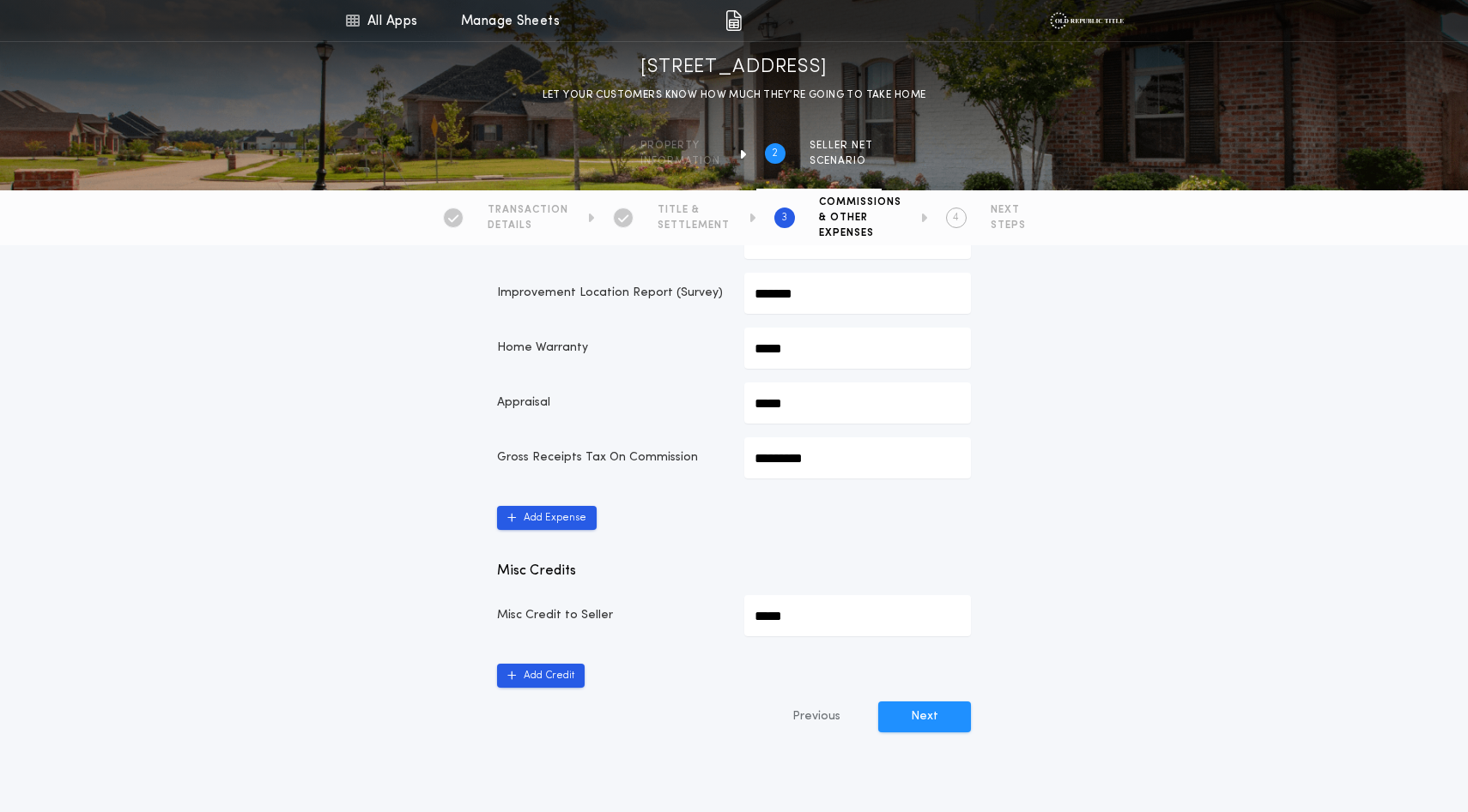
type Commission-percentage "*"
type Commission-value "*********"
type input "*********"
drag, startPoint x: 823, startPoint y: 495, endPoint x: 737, endPoint y: 493, distance: 86.0
click at [737, 314] on div "Improvement Location Report (Survey) *******" at bounding box center [734, 293] width 474 height 41
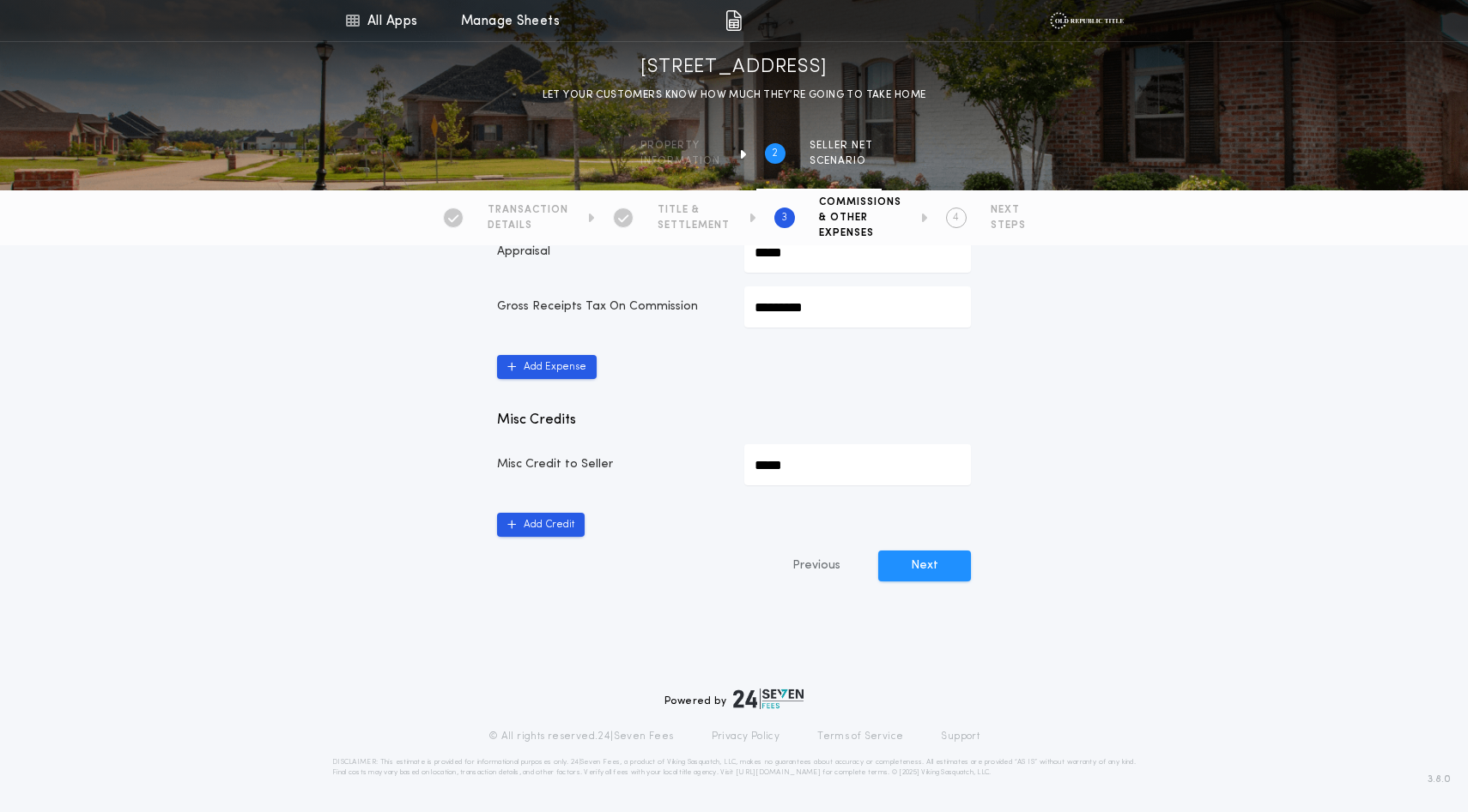
scroll to position [1073, 0]
type input "*****"
click at [917, 582] on button "Next" at bounding box center [924, 566] width 93 height 31
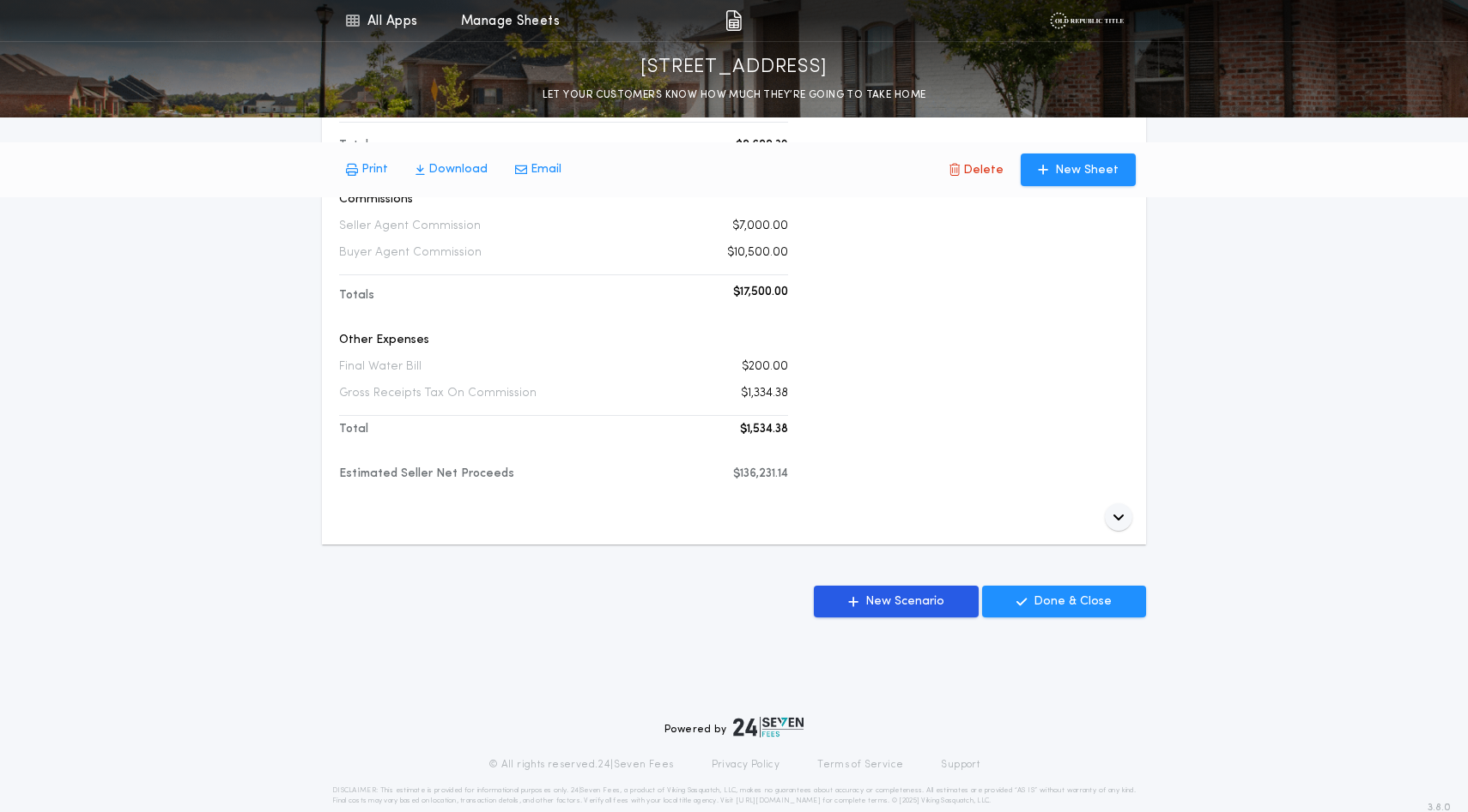
scroll to position [838, 0]
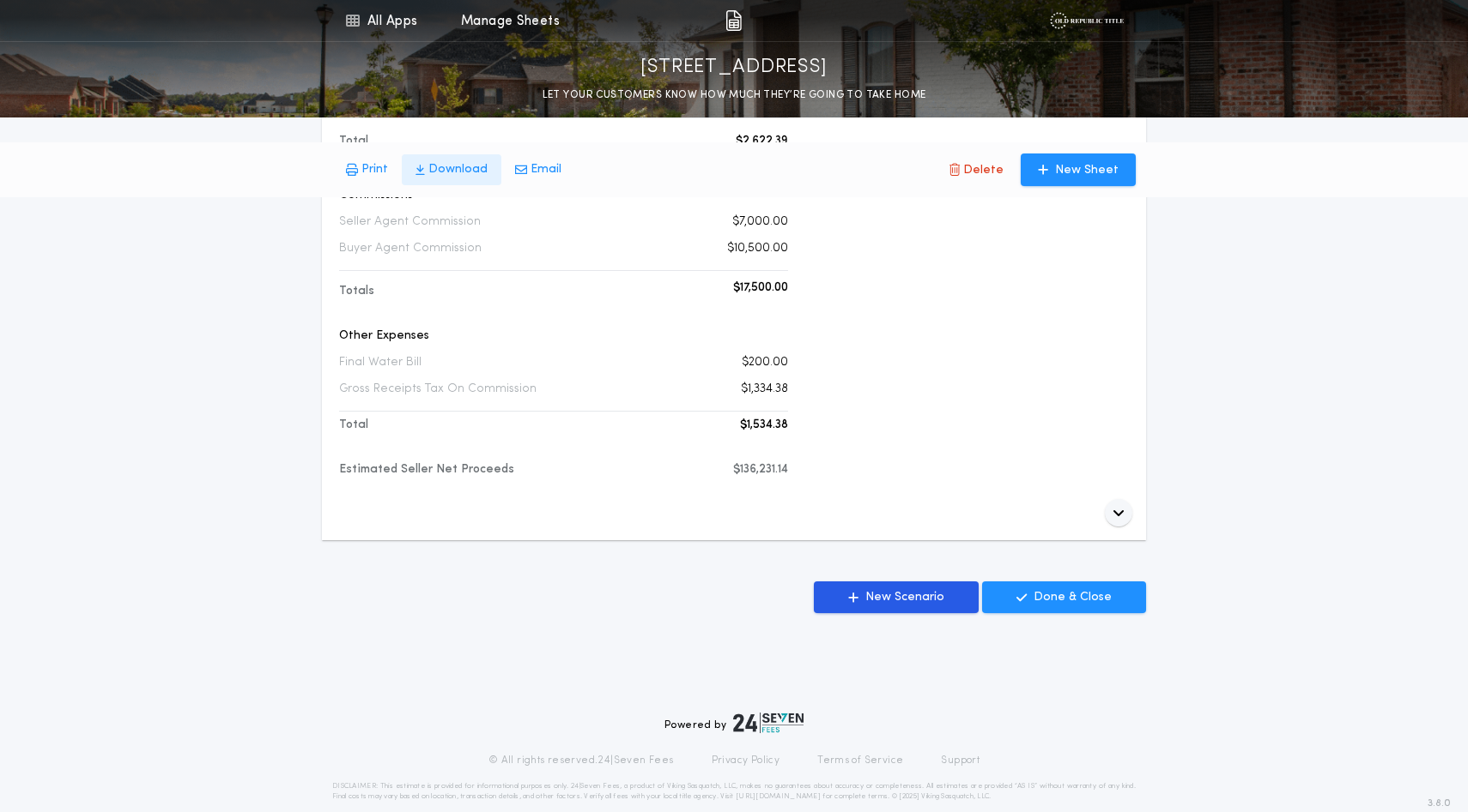
click at [467, 176] on p "Download" at bounding box center [458, 170] width 60 height 17
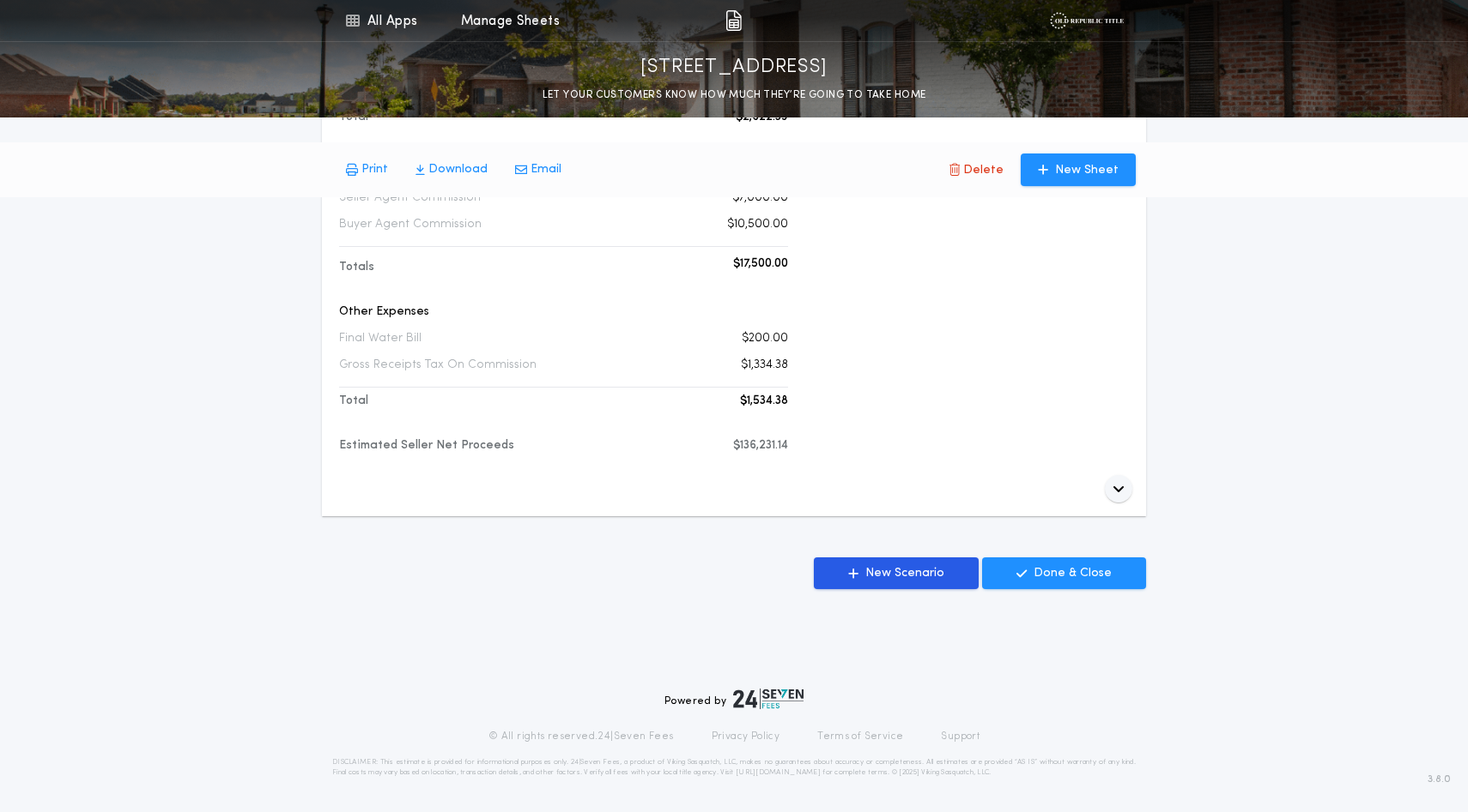
scroll to position [944, 0]
click at [1054, 583] on p "Done & Close" at bounding box center [1072, 574] width 78 height 17
